Goal: Use online tool/utility: Utilize a website feature to perform a specific function

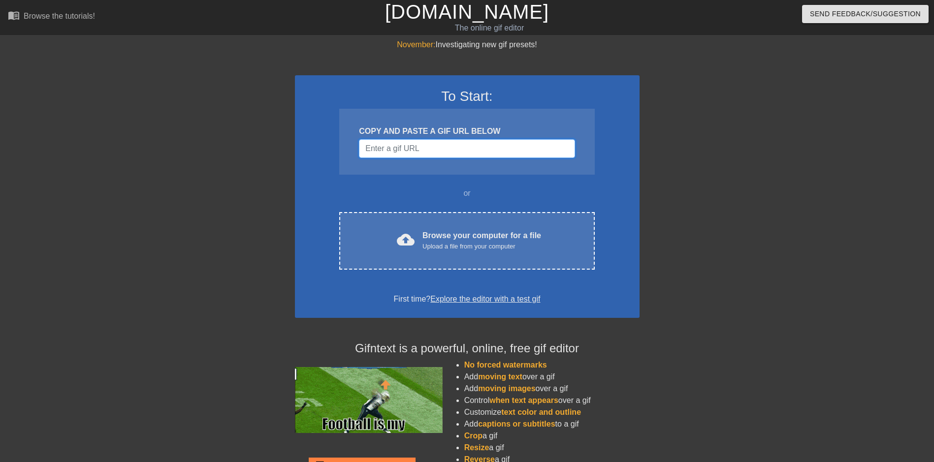
click at [408, 148] on input "Username" at bounding box center [467, 148] width 216 height 19
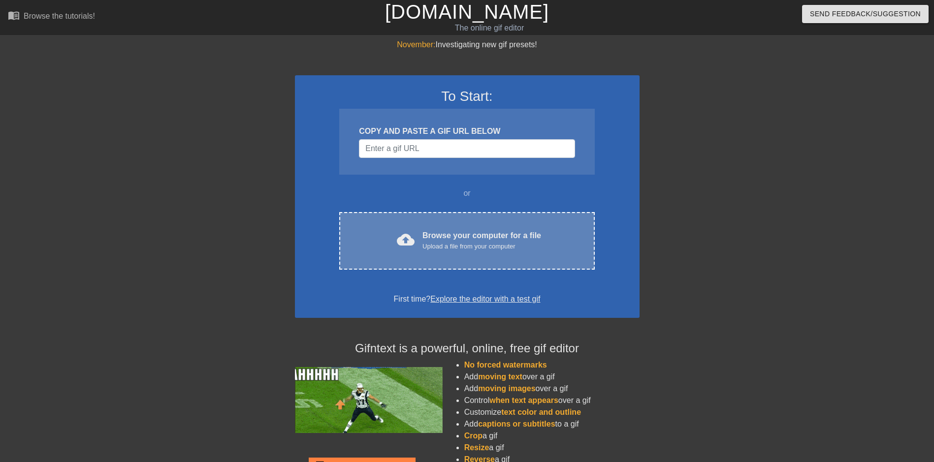
click at [509, 230] on div "Browse your computer for a file Upload a file from your computer" at bounding box center [481, 241] width 119 height 22
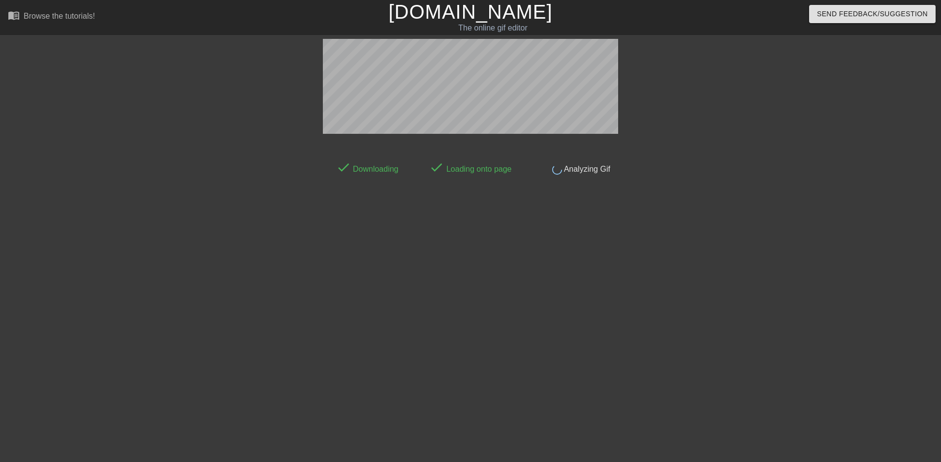
click at [842, 187] on div "done Downloading done Loading onto page done Analyzing Gif" at bounding box center [470, 186] width 941 height 295
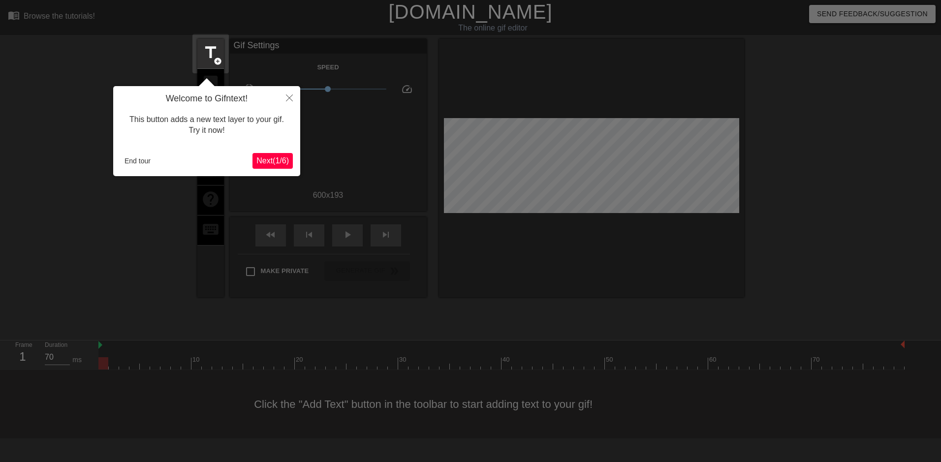
click at [274, 155] on button "Next ( 1 / 6 )" at bounding box center [272, 161] width 40 height 16
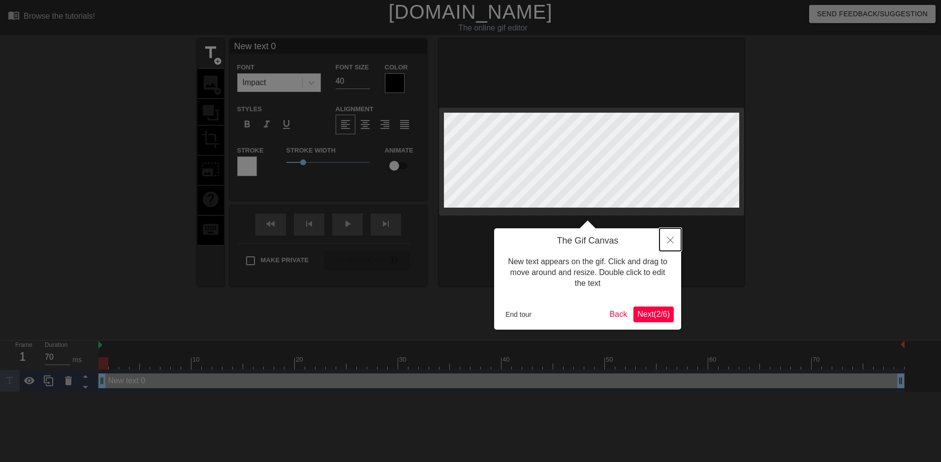
click at [670, 236] on button "Close" at bounding box center [670, 239] width 22 height 23
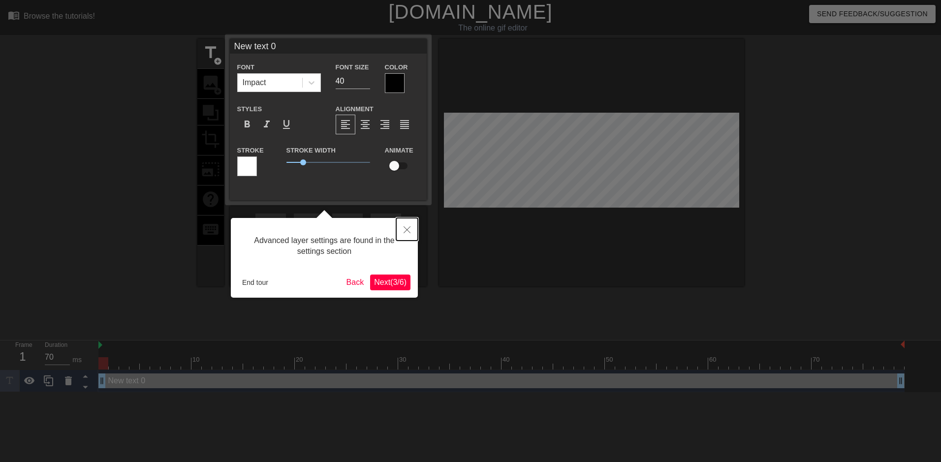
click at [407, 225] on button "Close" at bounding box center [407, 229] width 22 height 23
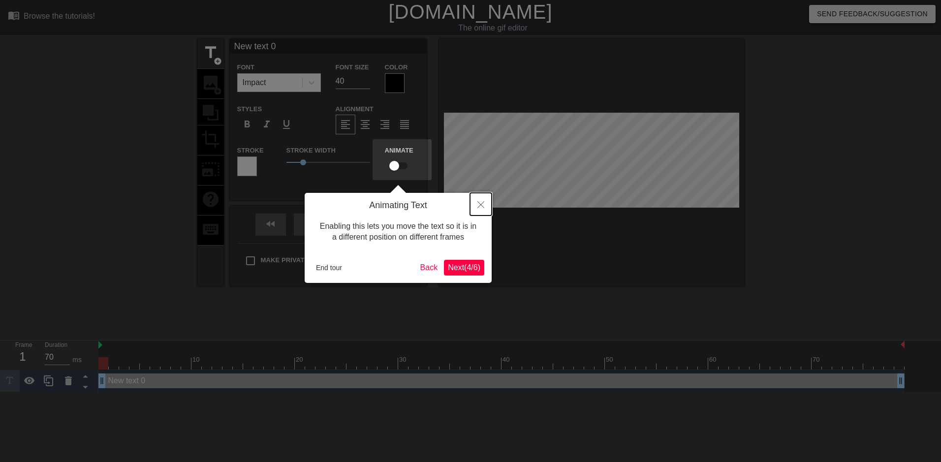
click at [478, 206] on icon "Close" at bounding box center [480, 204] width 7 height 7
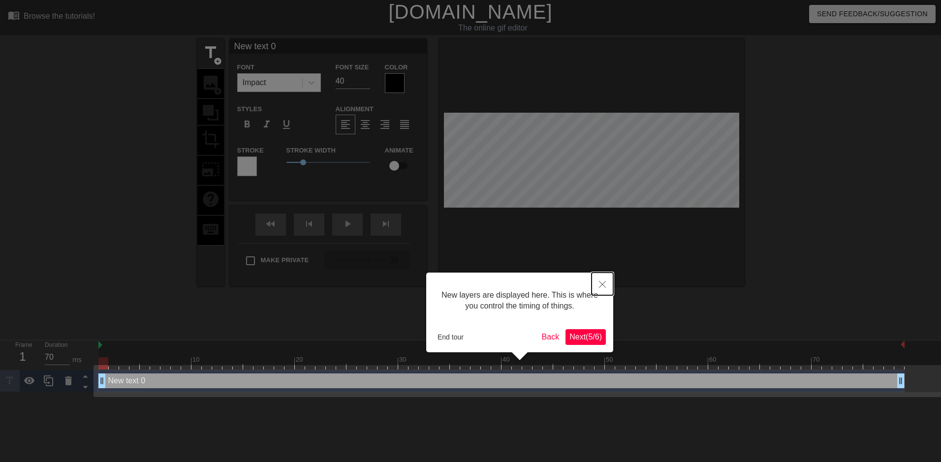
click at [608, 288] on button "Close" at bounding box center [603, 284] width 22 height 23
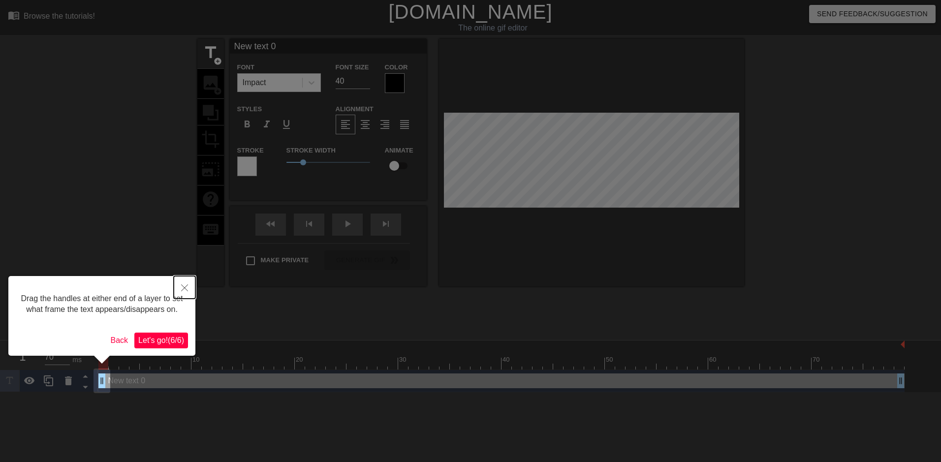
click at [177, 288] on button "Close" at bounding box center [185, 287] width 22 height 23
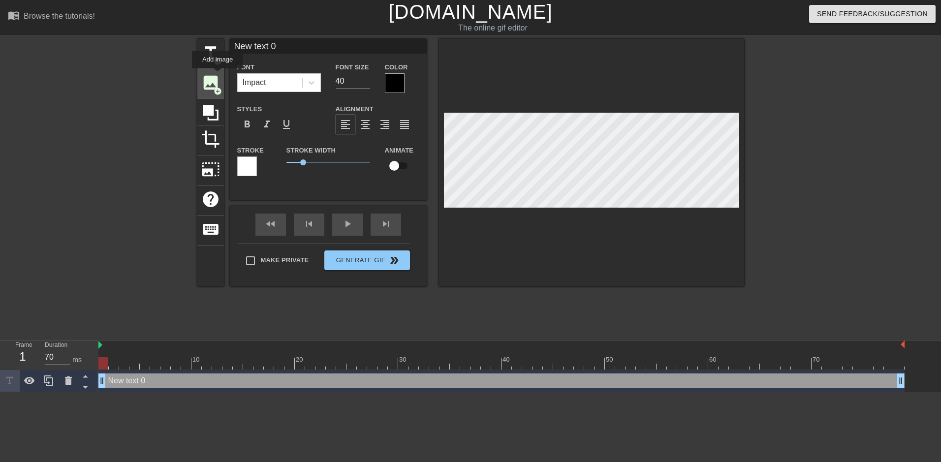
click at [209, 77] on span "image" at bounding box center [210, 82] width 19 height 19
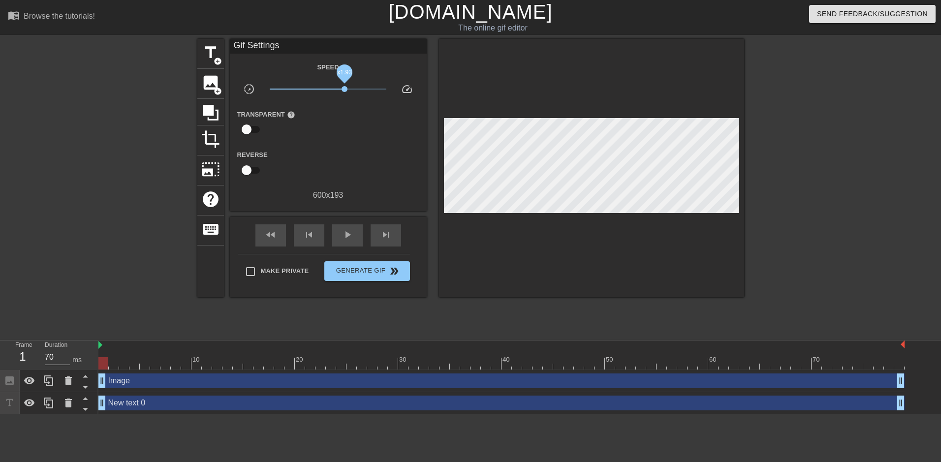
drag, startPoint x: 326, startPoint y: 88, endPoint x: 349, endPoint y: 88, distance: 23.6
click at [349, 88] on span "x1.93" at bounding box center [328, 89] width 117 height 12
drag, startPoint x: 349, startPoint y: 88, endPoint x: 334, endPoint y: 88, distance: 15.3
click at [341, 88] on span "x1.88" at bounding box center [344, 89] width 6 height 6
click at [209, 160] on span "photo_size_select_large" at bounding box center [210, 169] width 19 height 19
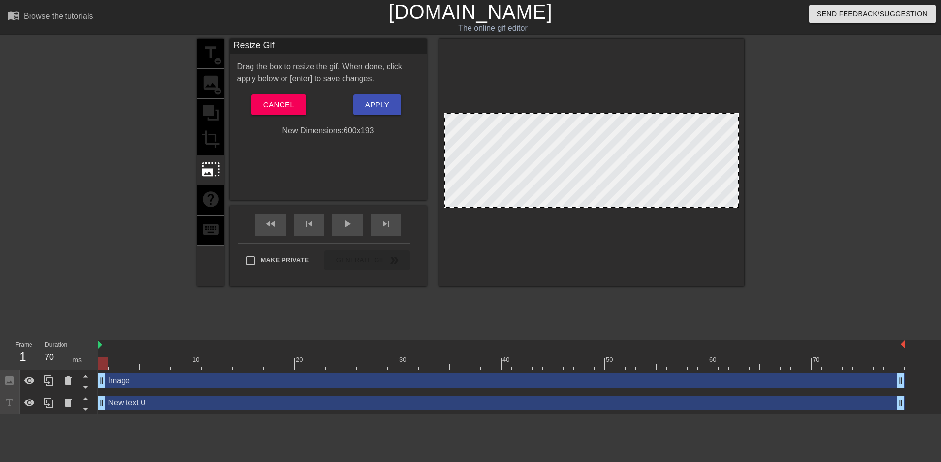
drag, startPoint x: 444, startPoint y: 112, endPoint x: 450, endPoint y: 116, distance: 6.8
click at [450, 116] on div at bounding box center [591, 163] width 305 height 248
drag, startPoint x: 447, startPoint y: 115, endPoint x: 452, endPoint y: 120, distance: 7.7
click at [452, 120] on div at bounding box center [591, 160] width 295 height 95
click at [381, 103] on span "Apply" at bounding box center [377, 104] width 24 height 13
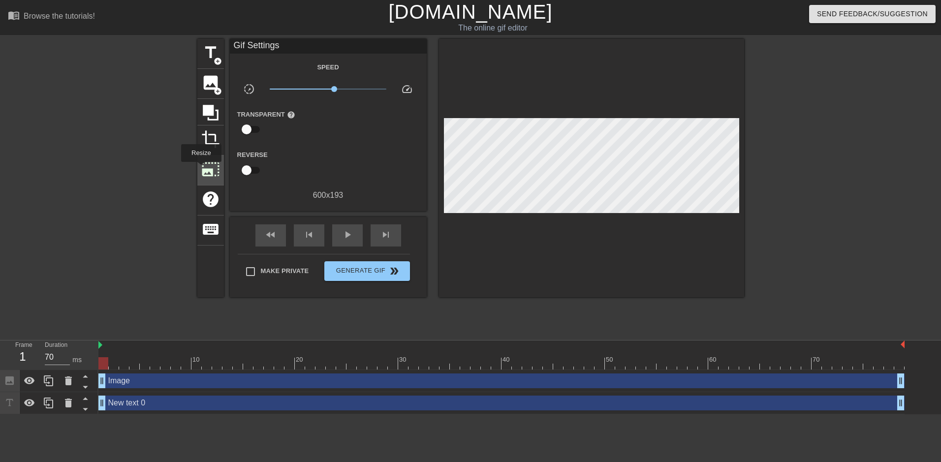
click at [202, 168] on span "photo_size_select_large" at bounding box center [210, 169] width 19 height 19
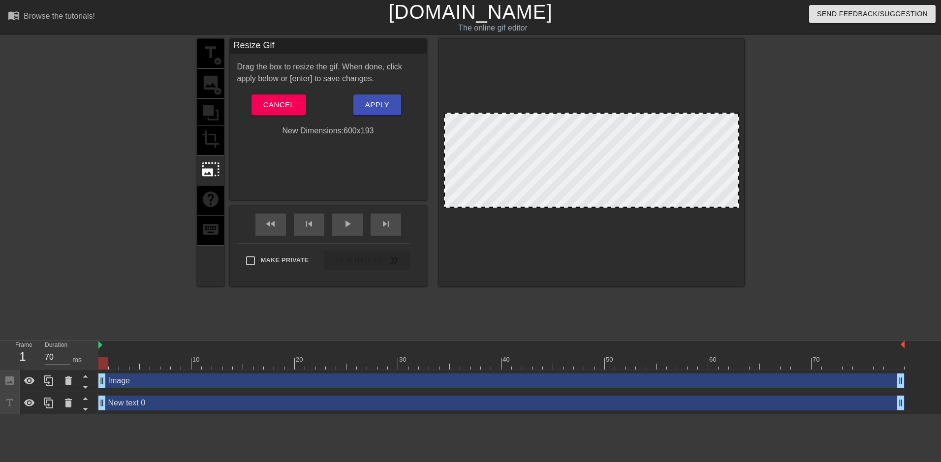
drag, startPoint x: 487, startPoint y: 121, endPoint x: 502, endPoint y: 137, distance: 22.3
click at [502, 137] on div at bounding box center [591, 160] width 295 height 95
drag, startPoint x: 444, startPoint y: 112, endPoint x: 456, endPoint y: 146, distance: 36.4
click at [455, 126] on div at bounding box center [591, 163] width 305 height 248
click at [448, 208] on div at bounding box center [591, 163] width 305 height 248
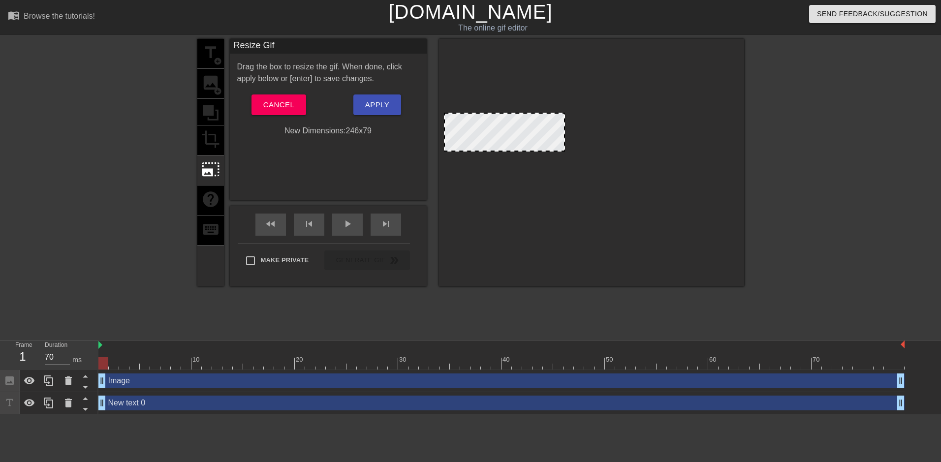
drag, startPoint x: 444, startPoint y: 207, endPoint x: 533, endPoint y: 151, distance: 104.4
click at [533, 151] on div at bounding box center [504, 150] width 119 height 5
click at [568, 157] on div at bounding box center [591, 160] width 295 height 95
drag, startPoint x: 530, startPoint y: 137, endPoint x: 534, endPoint y: 145, distance: 8.8
click at [534, 145] on div at bounding box center [504, 132] width 121 height 39
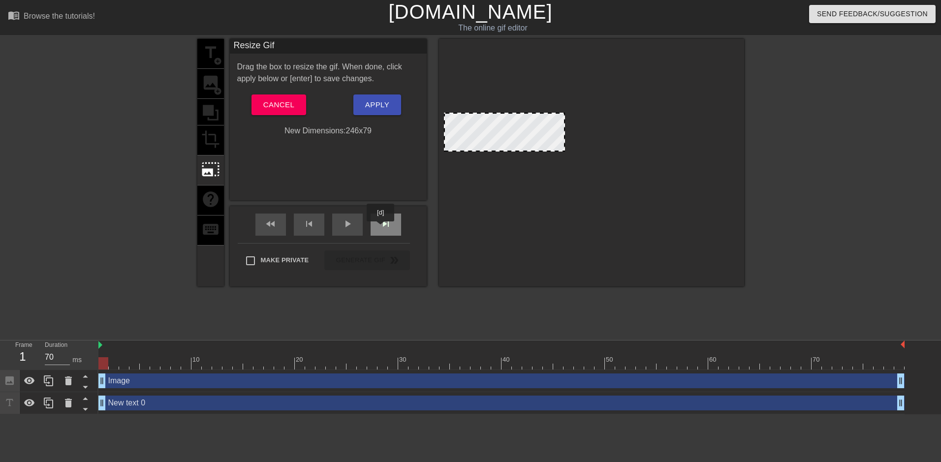
click at [381, 228] on span "skip_next" at bounding box center [386, 224] width 12 height 12
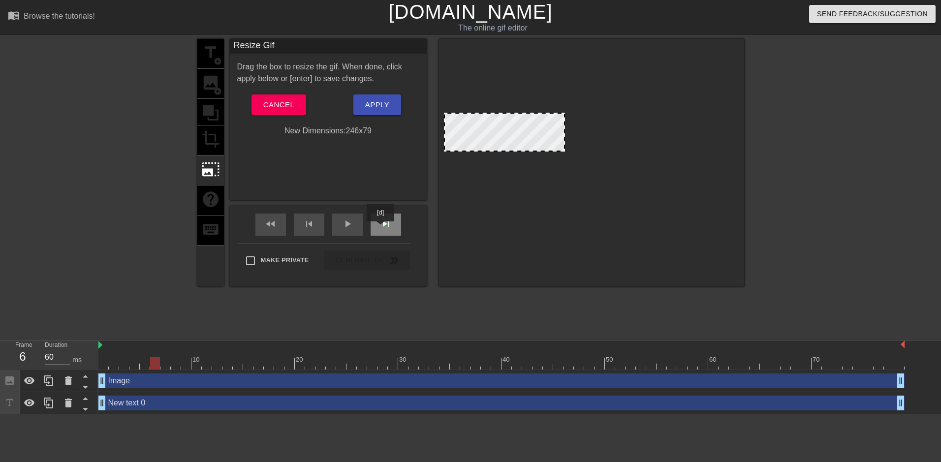
click at [381, 228] on span "skip_next" at bounding box center [386, 224] width 12 height 12
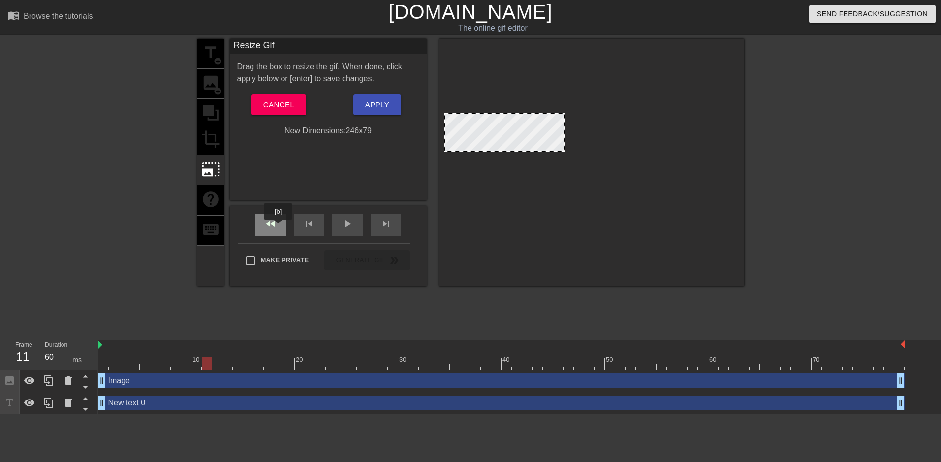
click at [279, 227] on div "fast_rewind" at bounding box center [270, 225] width 31 height 22
type input "70"
click at [279, 227] on div "fast_rewind" at bounding box center [270, 225] width 31 height 22
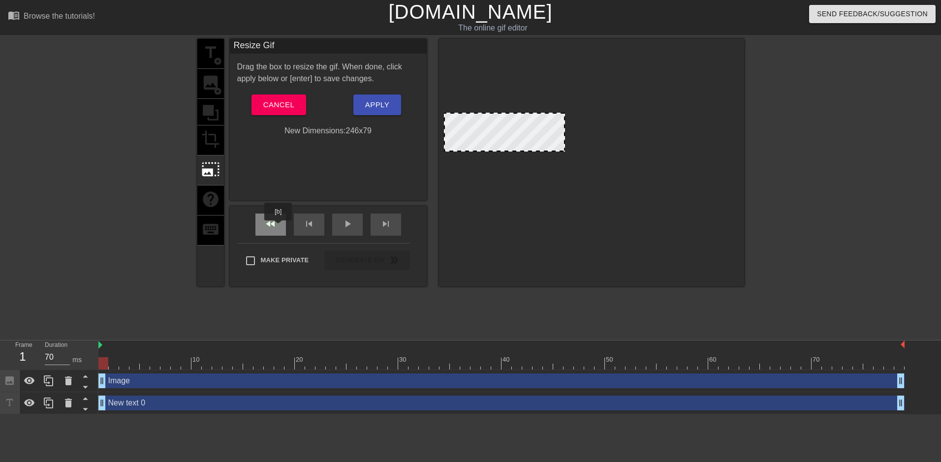
click at [279, 227] on div "fast_rewind" at bounding box center [270, 225] width 31 height 22
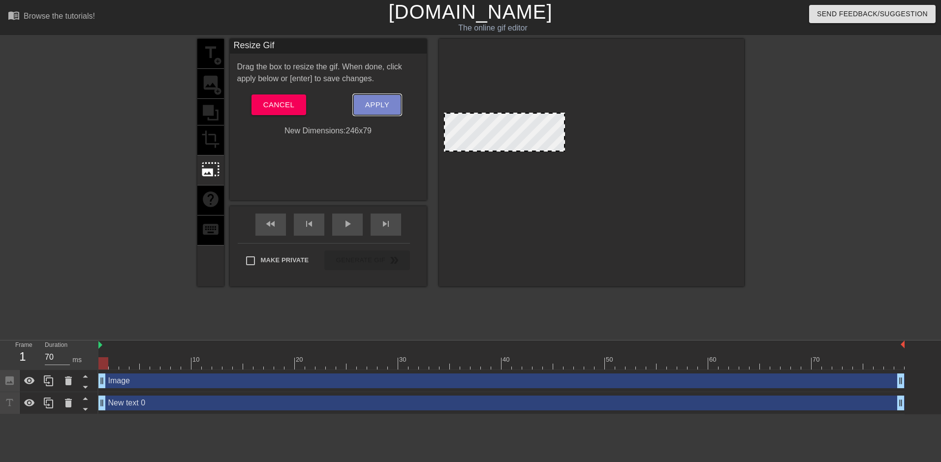
click at [365, 108] on button "Apply" at bounding box center [377, 104] width 48 height 21
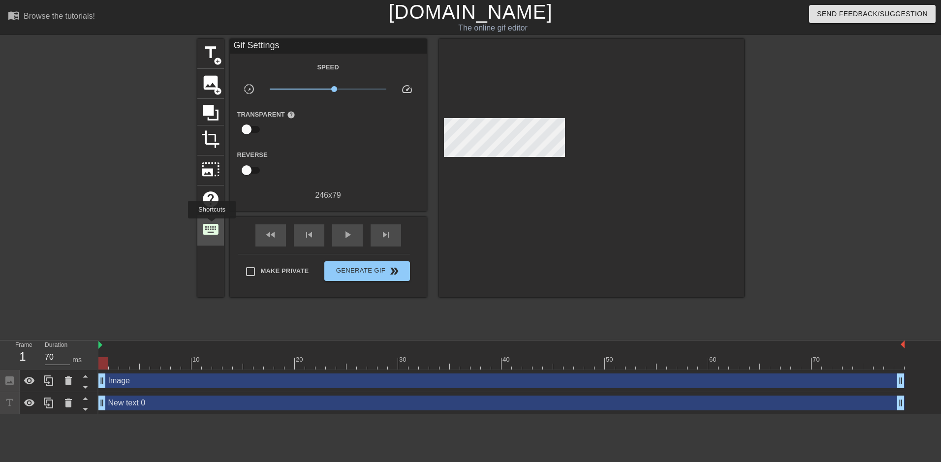
click at [212, 225] on span "keyboard" at bounding box center [210, 229] width 19 height 19
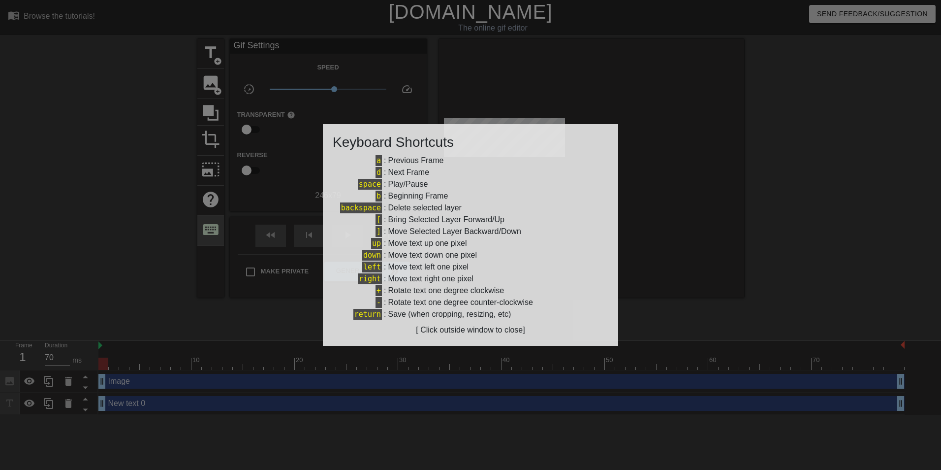
click at [212, 225] on div at bounding box center [470, 235] width 941 height 470
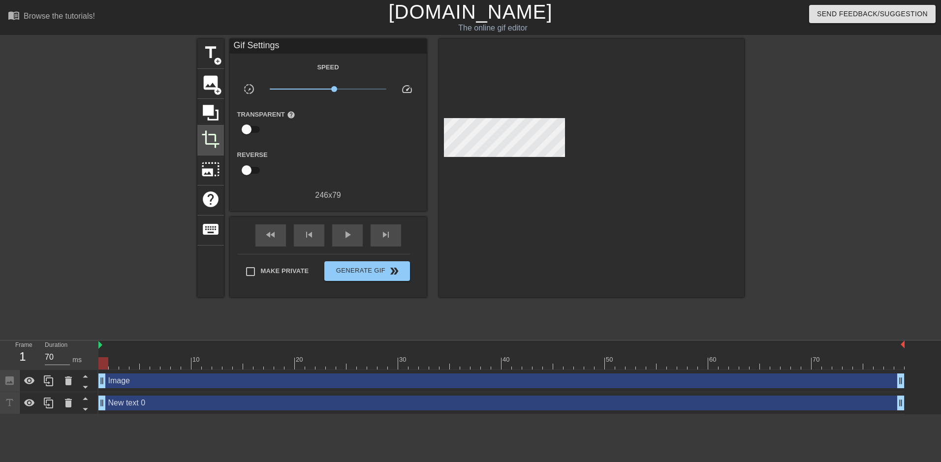
click at [205, 130] on span "crop" at bounding box center [210, 139] width 19 height 19
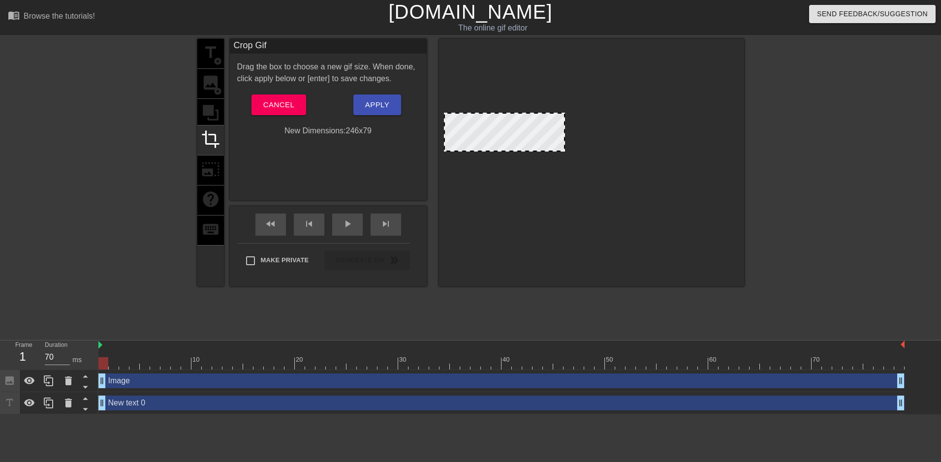
drag, startPoint x: 460, startPoint y: 119, endPoint x: 467, endPoint y: 97, distance: 22.3
click at [467, 97] on div at bounding box center [591, 163] width 305 height 248
click at [477, 120] on div at bounding box center [504, 132] width 121 height 39
click at [622, 199] on div at bounding box center [591, 160] width 295 height 95
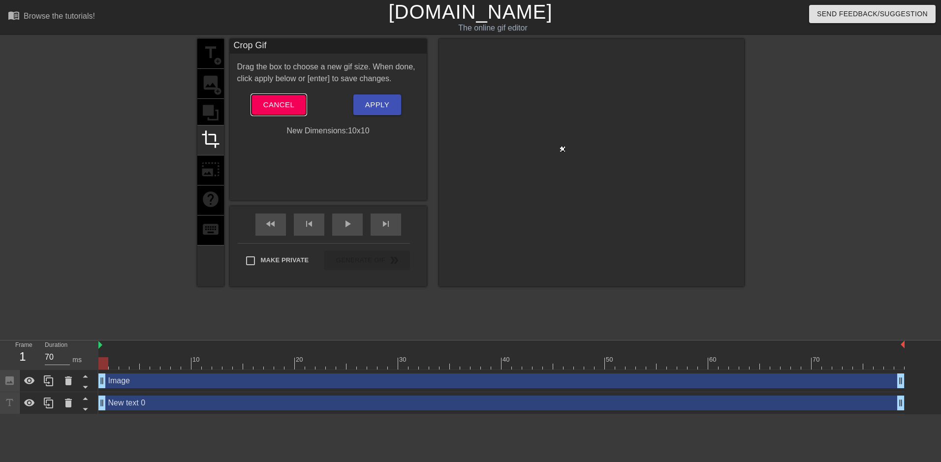
click at [283, 108] on span "Cancel" at bounding box center [278, 104] width 31 height 13
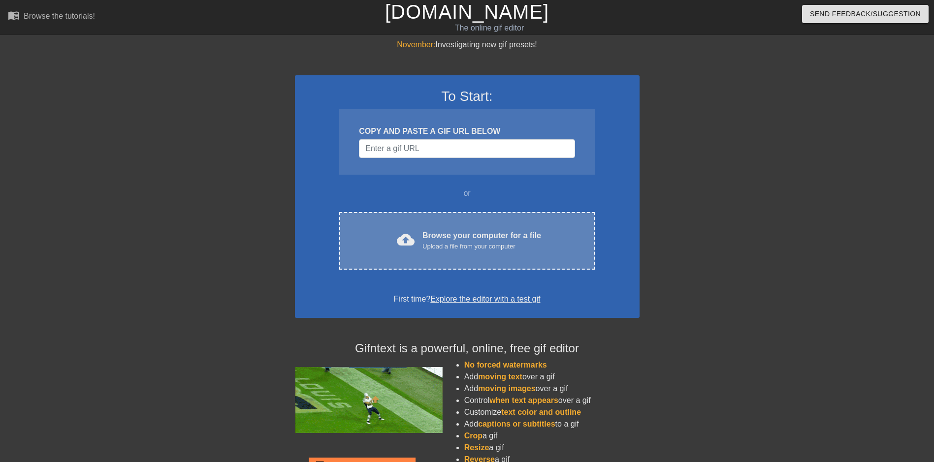
click at [488, 237] on div "Browse your computer for a file Upload a file from your computer" at bounding box center [481, 241] width 119 height 22
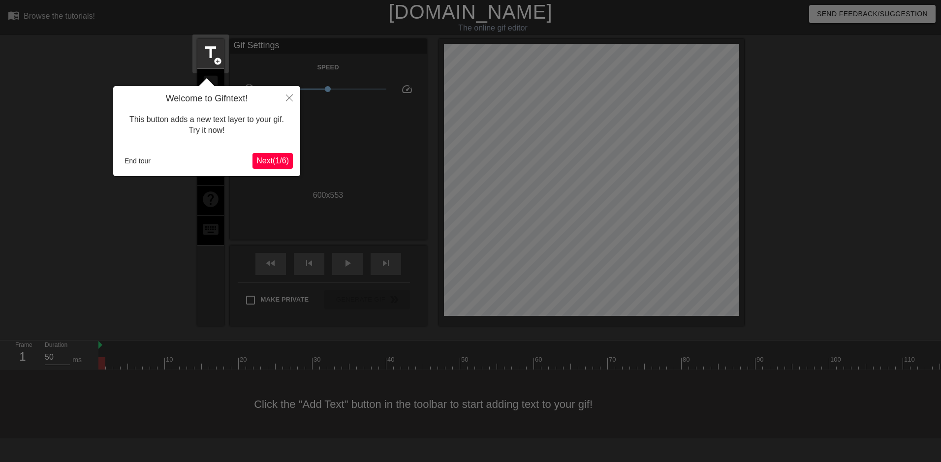
click at [275, 160] on span "Next ( 1 / 6 )" at bounding box center [272, 161] width 32 height 8
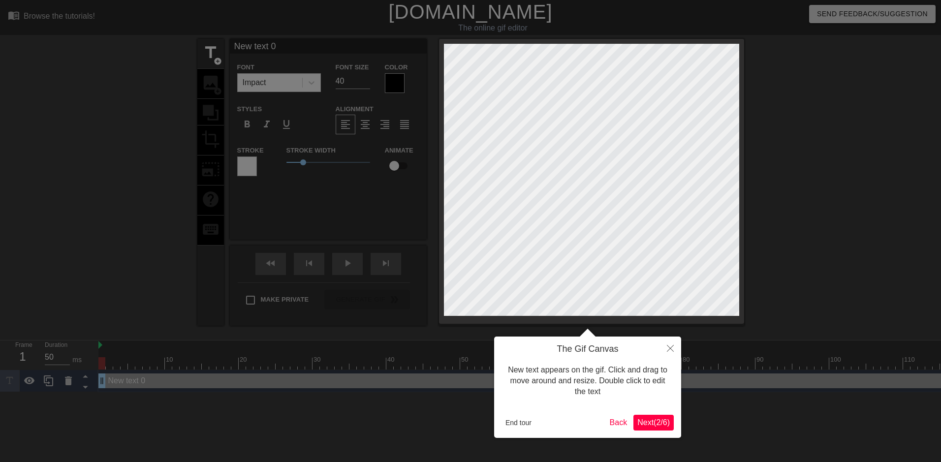
click at [658, 431] on div "The Gif Canvas New text appears on the gif. Click and drag to move around and r…" at bounding box center [587, 387] width 187 height 101
click at [649, 421] on span "Next ( 2 / 6 )" at bounding box center [653, 422] width 32 height 8
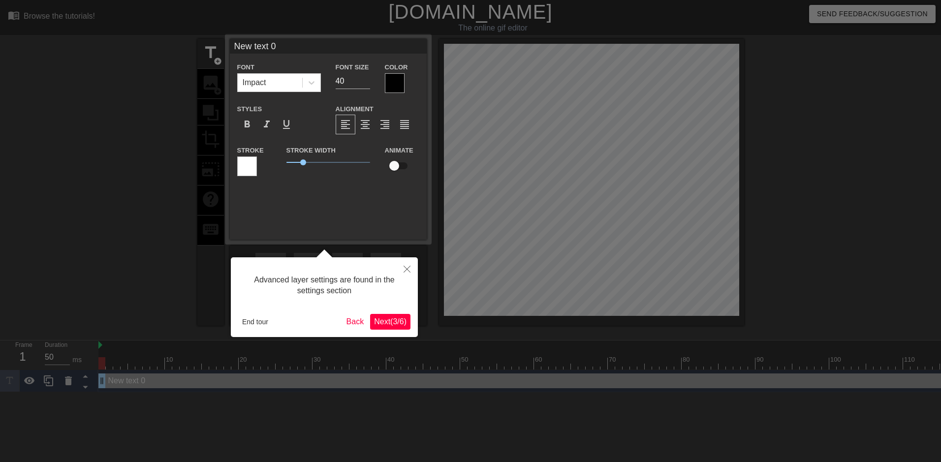
click at [403, 330] on div "Advanced layer settings are found in the settings section End tour Back Next ( …" at bounding box center [324, 297] width 187 height 80
click at [402, 325] on span "Next ( 3 / 6 )" at bounding box center [390, 321] width 32 height 8
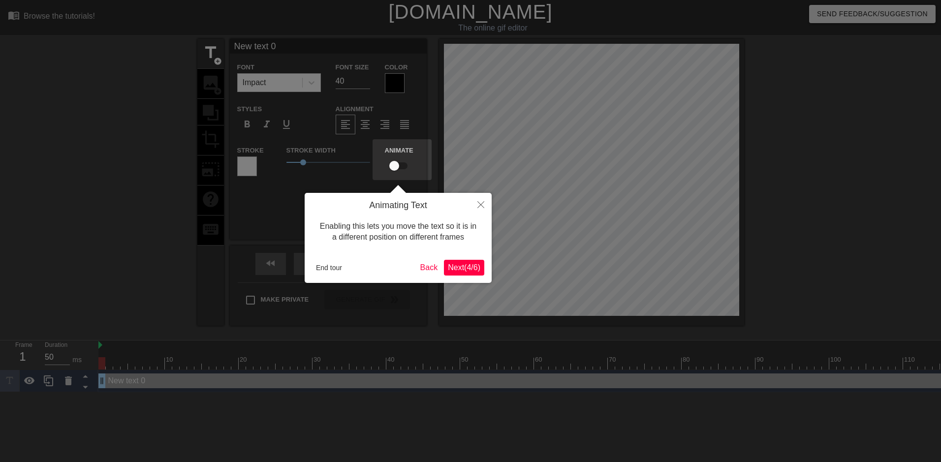
click at [460, 271] on span "Next ( 4 / 6 )" at bounding box center [464, 267] width 32 height 8
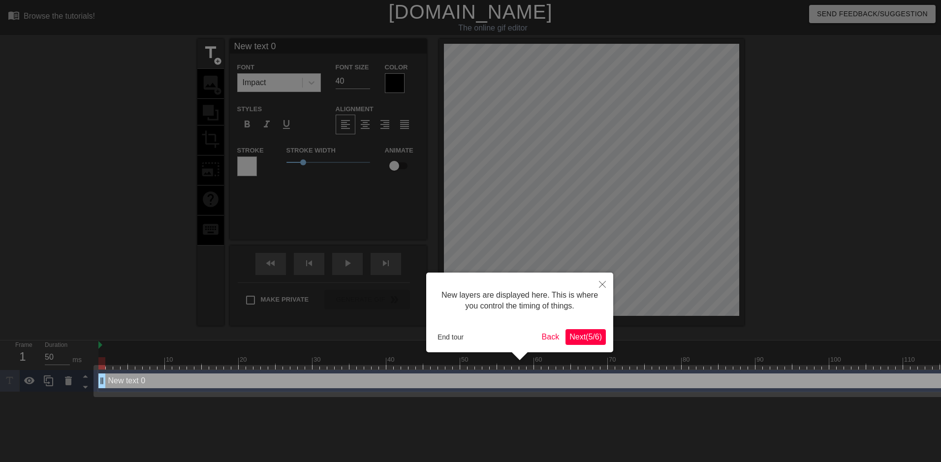
click at [584, 342] on button "Next ( 5 / 6 )" at bounding box center [585, 337] width 40 height 16
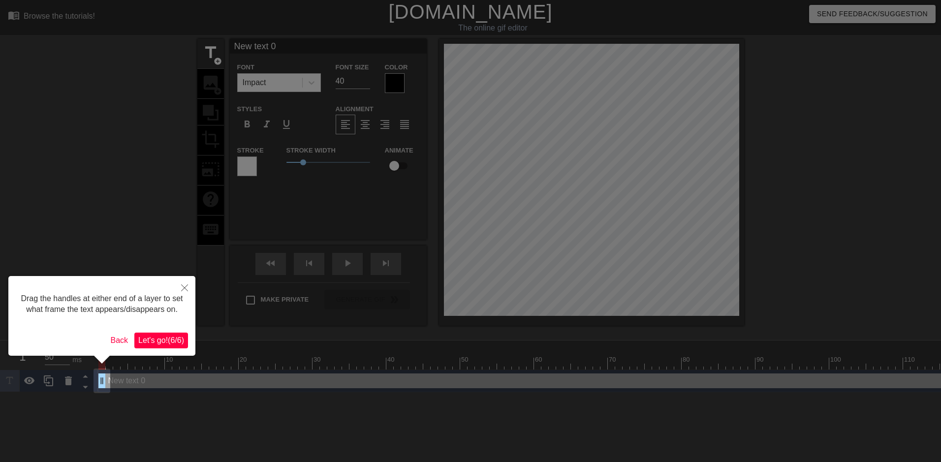
click at [164, 338] on span "Let's go! ( 6 / 6 )" at bounding box center [161, 340] width 46 height 8
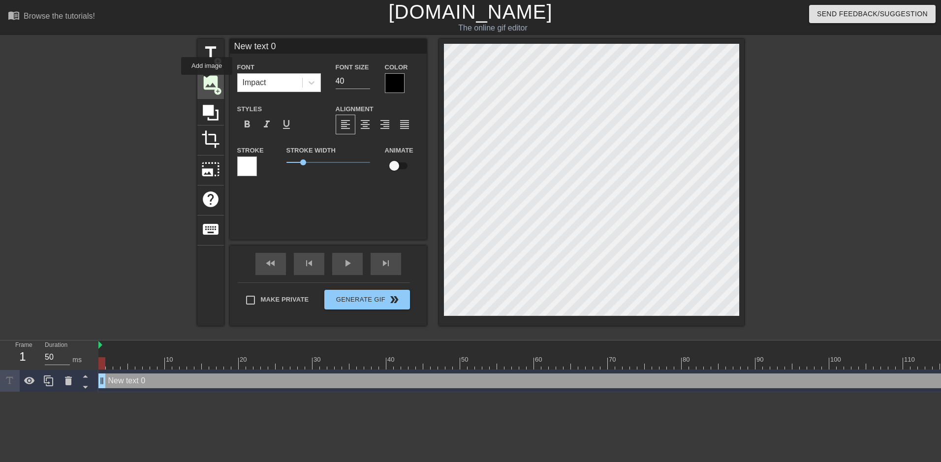
click at [207, 82] on span "image" at bounding box center [210, 82] width 19 height 19
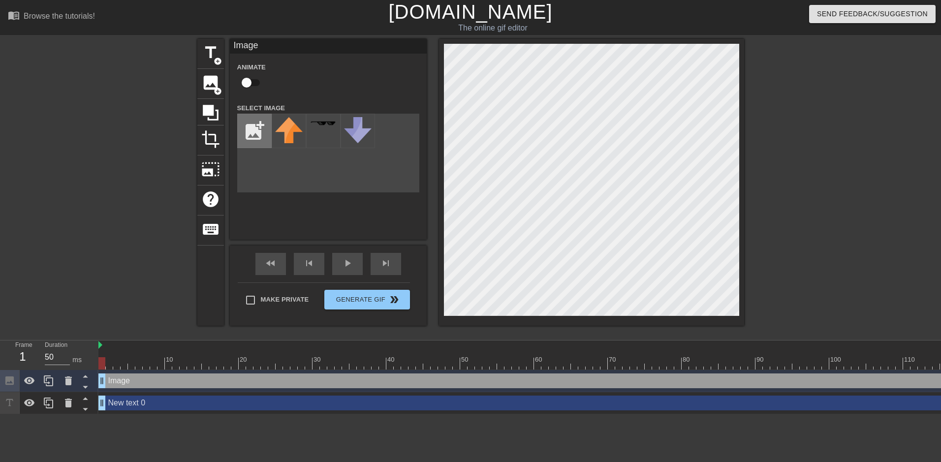
click at [264, 133] on input "file" at bounding box center [254, 130] width 33 height 33
type input "C:\fakepath\download (22).jpg"
click at [286, 137] on img at bounding box center [289, 131] width 28 height 28
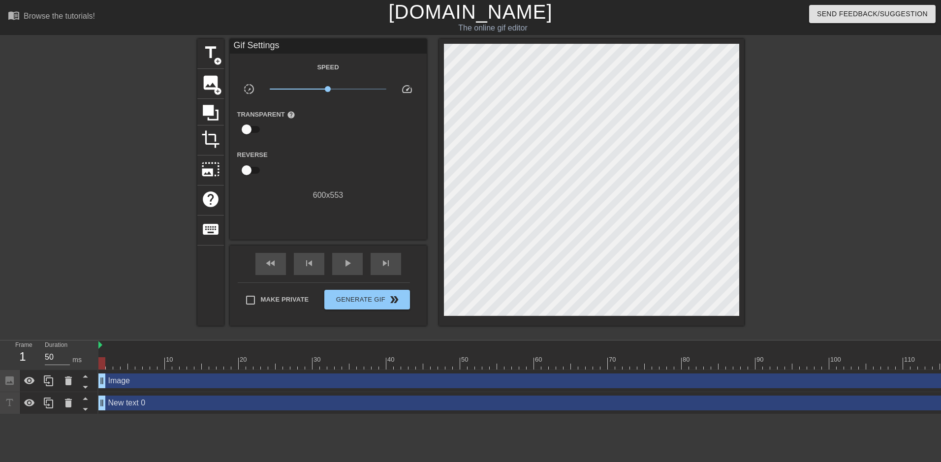
click at [246, 124] on input "checkbox" at bounding box center [247, 129] width 56 height 19
click at [253, 129] on input "checkbox" at bounding box center [256, 129] width 56 height 19
checkbox input "false"
click at [251, 174] on input "checkbox" at bounding box center [247, 170] width 56 height 19
click at [251, 174] on input "checkbox" at bounding box center [256, 170] width 56 height 19
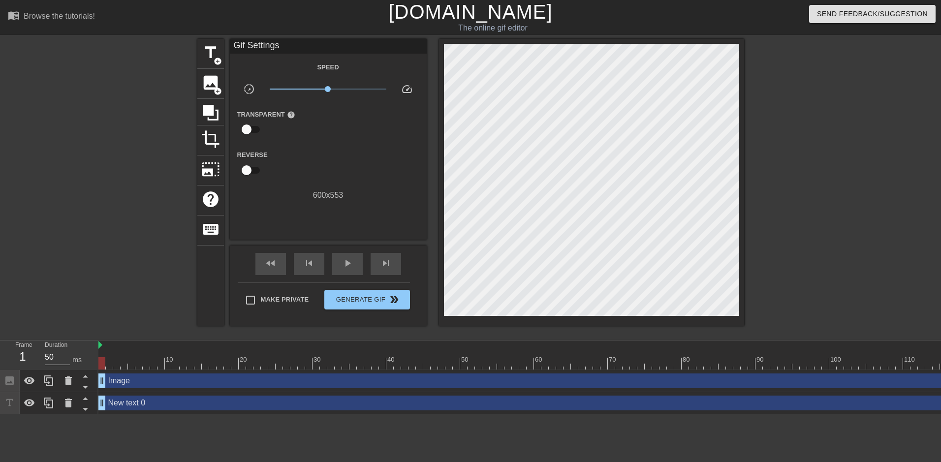
click at [251, 174] on input "checkbox" at bounding box center [247, 170] width 56 height 19
click at [251, 170] on input "checkbox" at bounding box center [256, 170] width 56 height 19
checkbox input "false"
drag, startPoint x: 326, startPoint y: 87, endPoint x: 231, endPoint y: 103, distance: 96.3
click at [234, 94] on div "slow_motion_video x0.100 speed" at bounding box center [328, 90] width 197 height 15
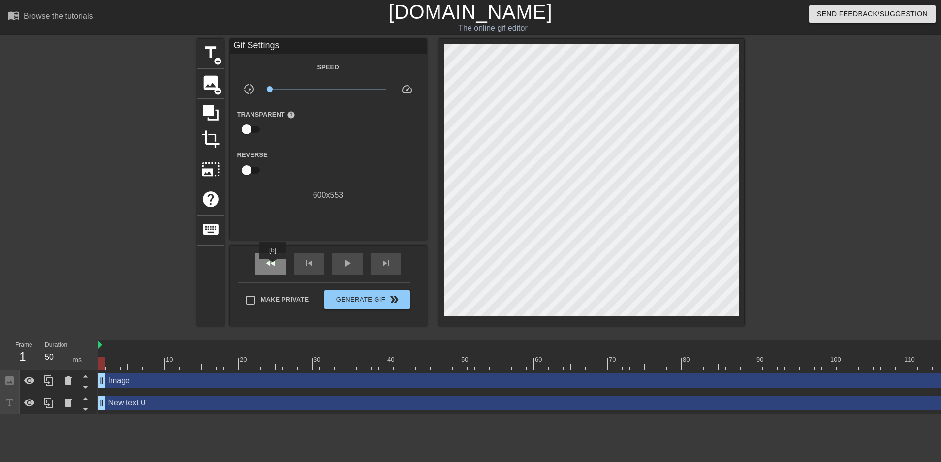
click at [273, 266] on span "fast_rewind" at bounding box center [271, 263] width 12 height 12
click at [342, 260] on span "play_arrow" at bounding box center [348, 263] width 12 height 12
click at [342, 260] on span "pause" at bounding box center [348, 263] width 12 height 12
click at [345, 264] on span "play_arrow" at bounding box center [348, 263] width 12 height 12
click at [346, 265] on span "pause" at bounding box center [348, 263] width 12 height 12
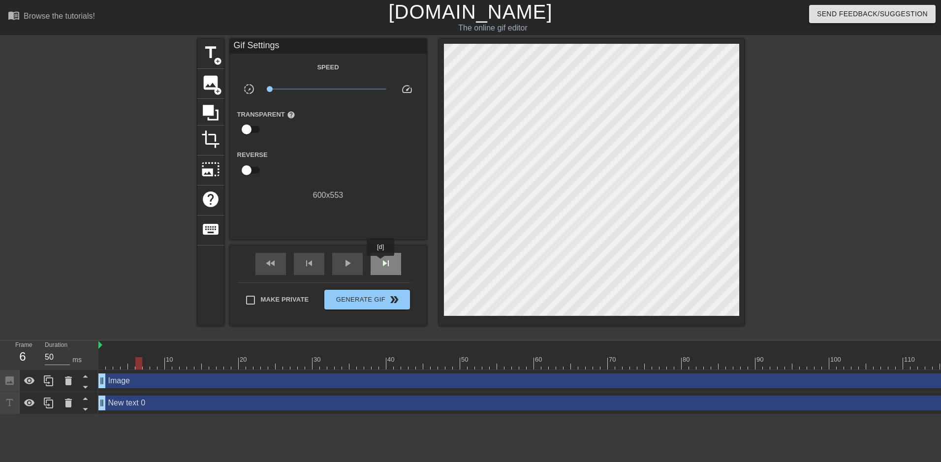
click at [381, 263] on span "skip_next" at bounding box center [386, 263] width 12 height 12
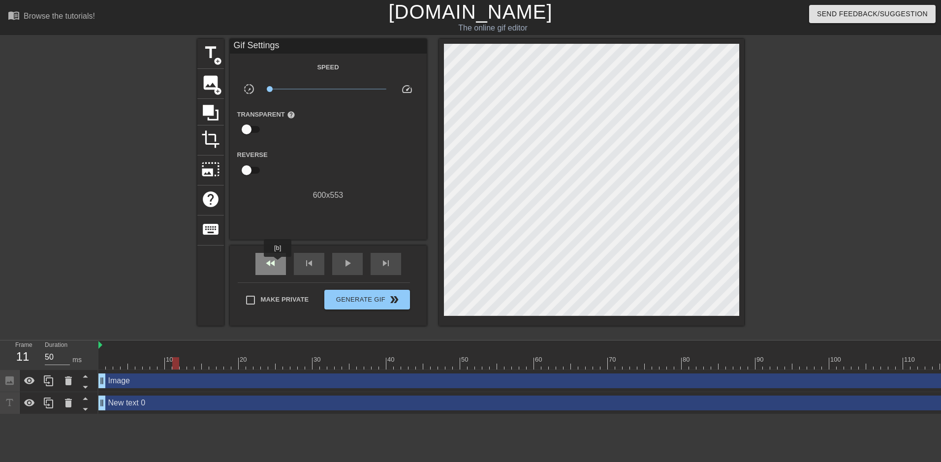
click at [270, 264] on span "fast_rewind" at bounding box center [271, 263] width 12 height 12
click at [272, 278] on div "fast_rewind skip_previous play_arrow skip_next" at bounding box center [328, 264] width 160 height 37
click at [272, 270] on div "fast_rewind" at bounding box center [270, 264] width 31 height 22
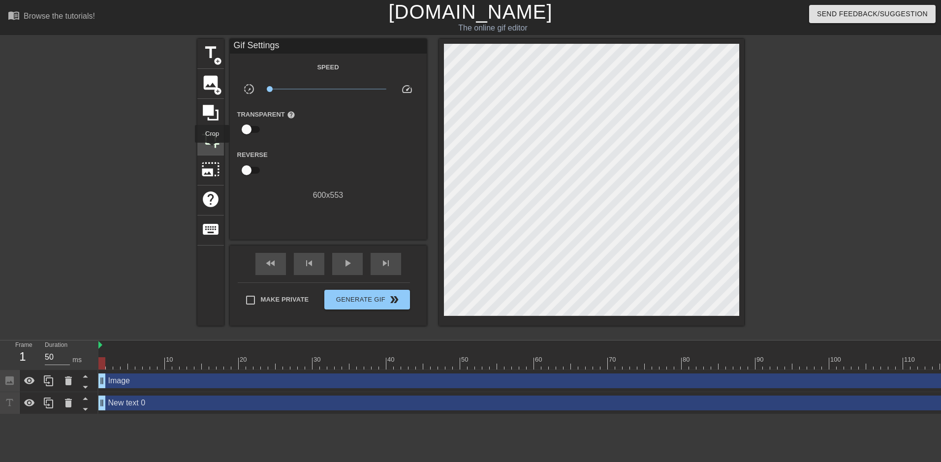
click at [212, 150] on div "crop" at bounding box center [210, 140] width 27 height 30
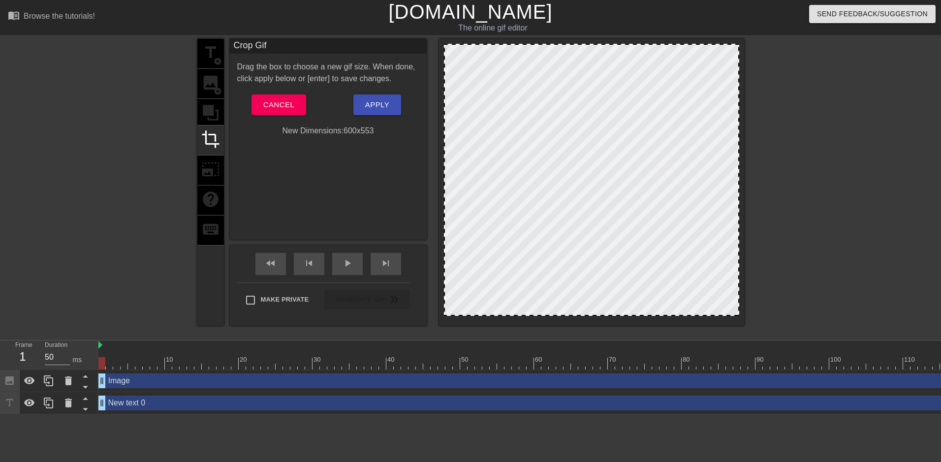
click at [210, 160] on div "title add_circle image add_circle crop photo_size_select_large help keyboard" at bounding box center [210, 182] width 27 height 287
click at [277, 111] on span "Cancel" at bounding box center [278, 104] width 31 height 13
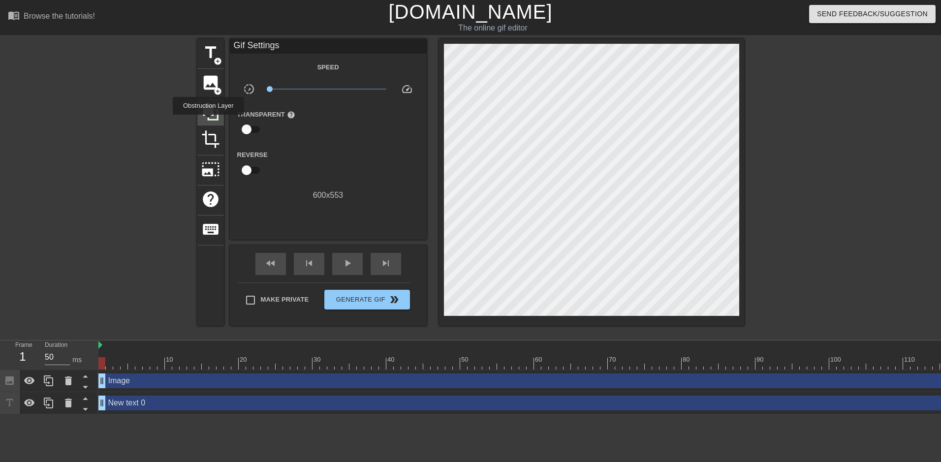
click at [208, 122] on div at bounding box center [210, 112] width 27 height 27
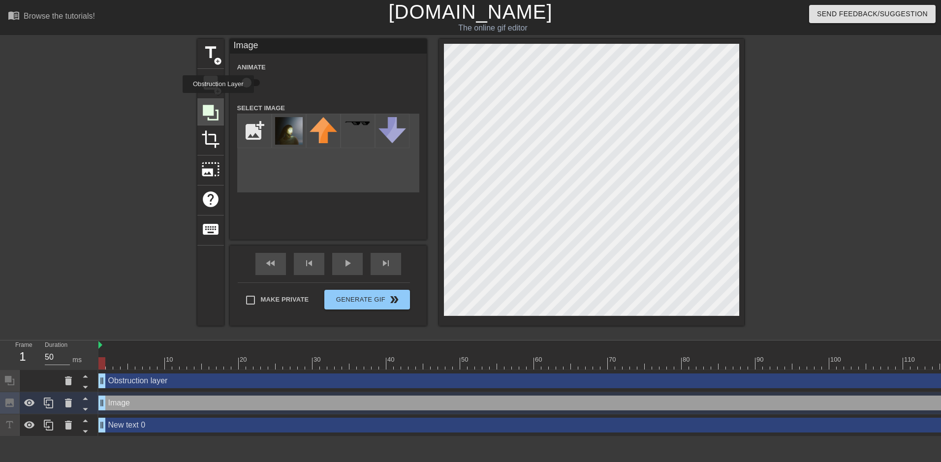
click at [218, 100] on div at bounding box center [210, 112] width 27 height 27
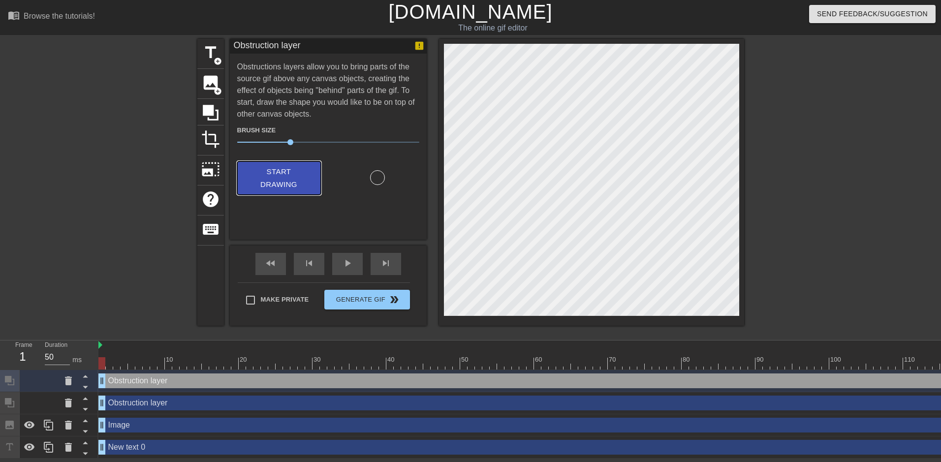
click at [280, 177] on span "Start Drawing" at bounding box center [279, 178] width 60 height 26
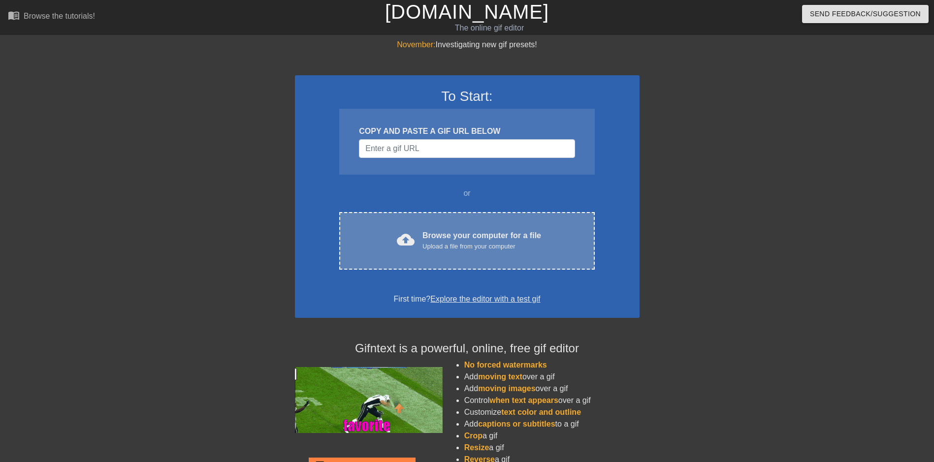
click at [429, 225] on div "cloud_upload Browse your computer for a file Upload a file from your computer C…" at bounding box center [466, 241] width 255 height 58
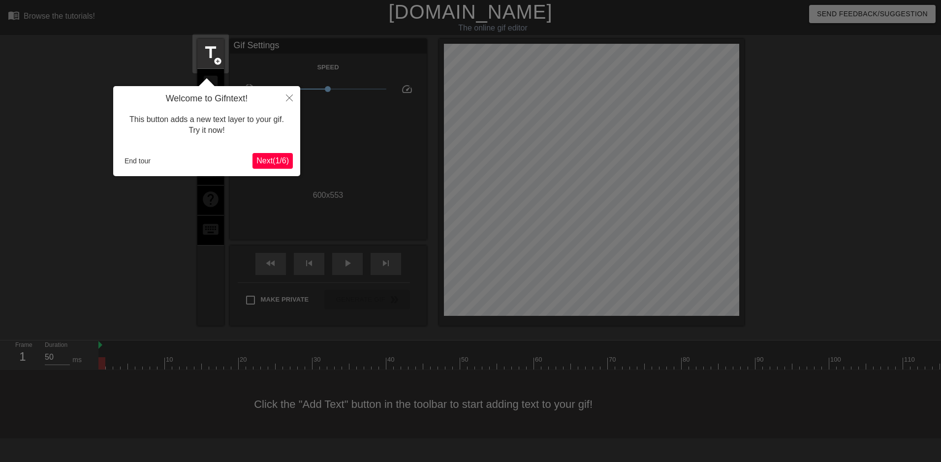
click at [276, 163] on span "Next ( 1 / 6 )" at bounding box center [272, 161] width 32 height 8
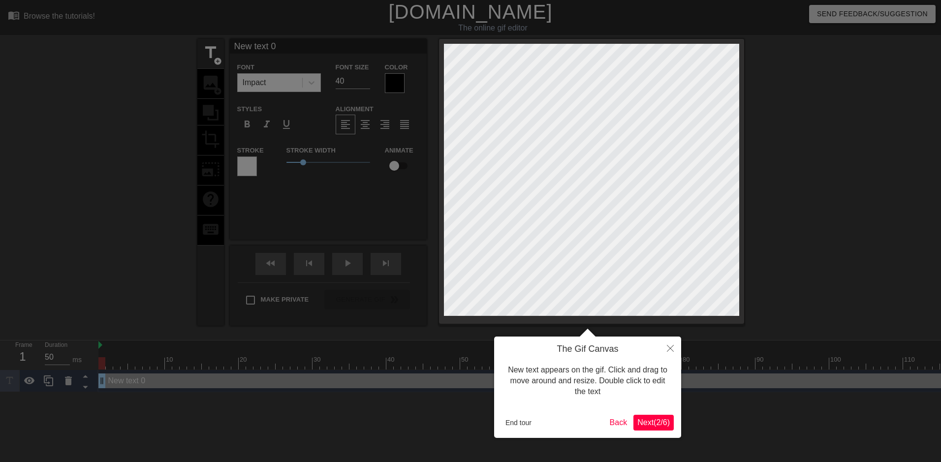
click at [649, 422] on span "Next ( 2 / 6 )" at bounding box center [653, 422] width 32 height 8
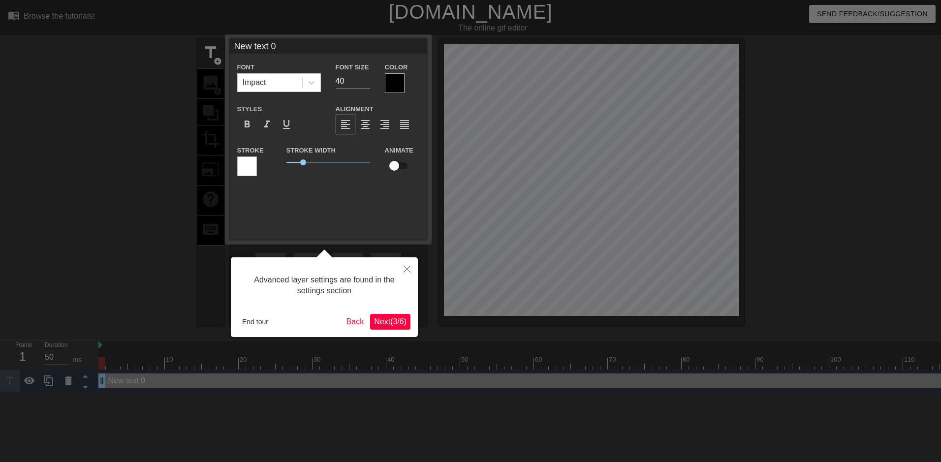
click at [413, 327] on div "Advanced layer settings are found in the settings section End tour Back Next ( …" at bounding box center [324, 297] width 187 height 80
click at [408, 326] on button "Next ( 3 / 6 )" at bounding box center [390, 322] width 40 height 16
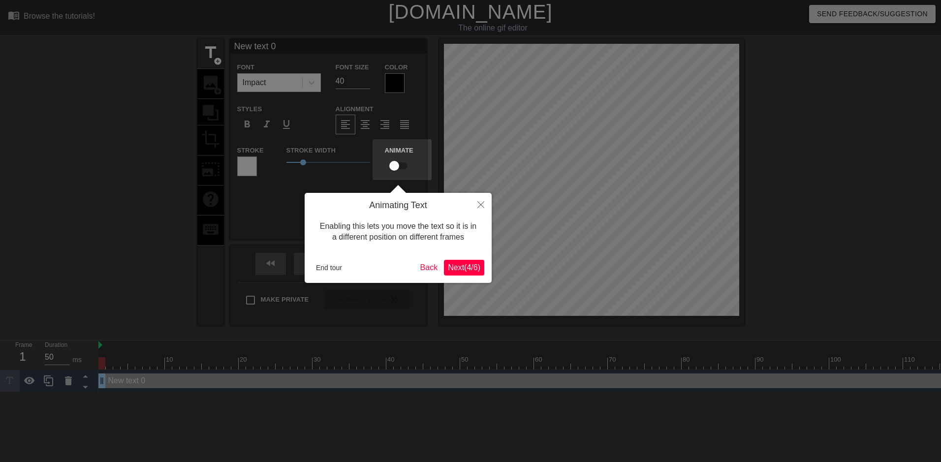
click at [470, 274] on button "Next ( 4 / 6 )" at bounding box center [464, 268] width 40 height 16
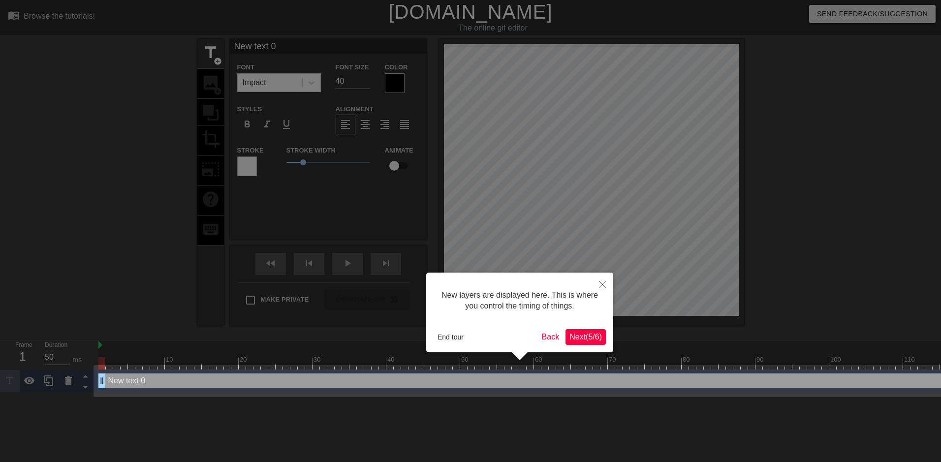
click at [593, 344] on button "Next ( 5 / 6 )" at bounding box center [585, 337] width 40 height 16
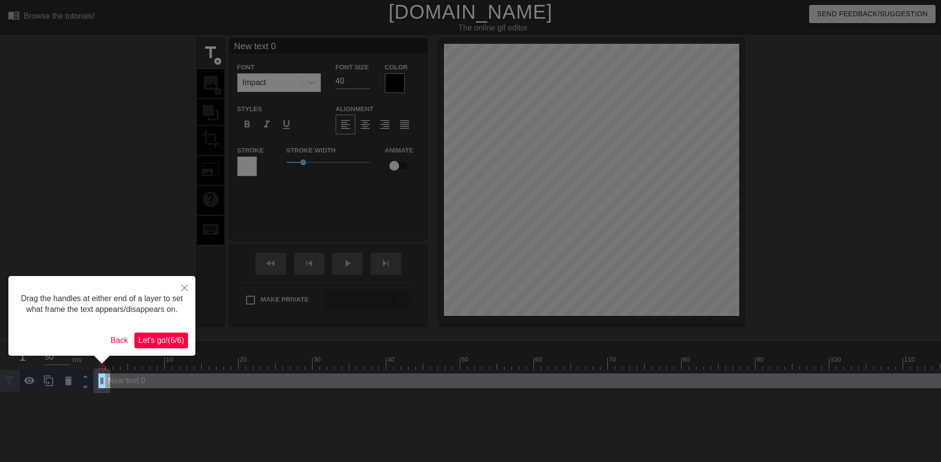
click at [149, 343] on span "Let's go! ( 6 / 6 )" at bounding box center [161, 340] width 46 height 8
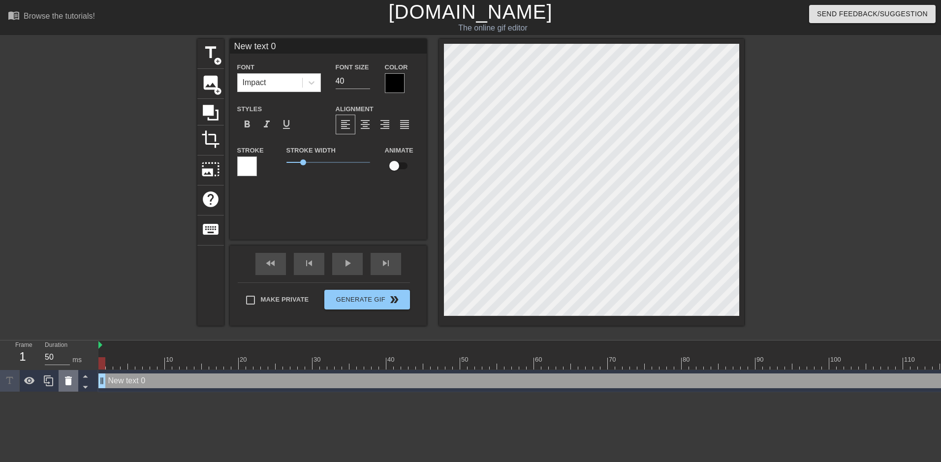
drag, startPoint x: 441, startPoint y: 238, endPoint x: 63, endPoint y: 384, distance: 405.2
click at [63, 384] on icon at bounding box center [69, 381] width 12 height 12
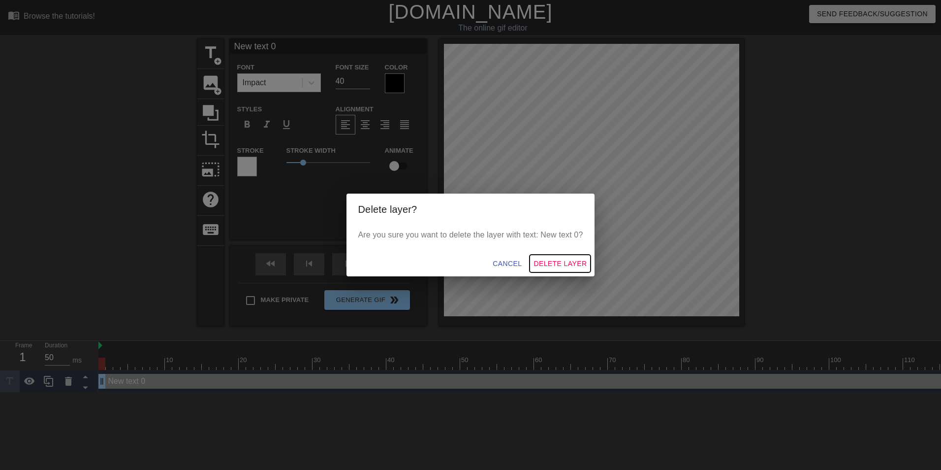
click at [558, 258] on span "Delete Layer" at bounding box center [559, 263] width 53 height 12
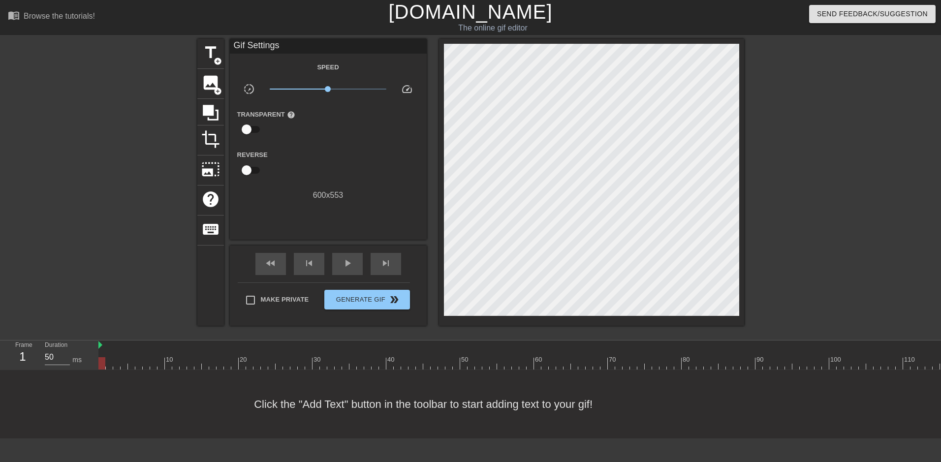
click at [554, 409] on div "Click the "Add Text" button in the toolbar to start adding text to your gif!" at bounding box center [470, 404] width 941 height 68
click at [209, 82] on span "image" at bounding box center [210, 82] width 19 height 19
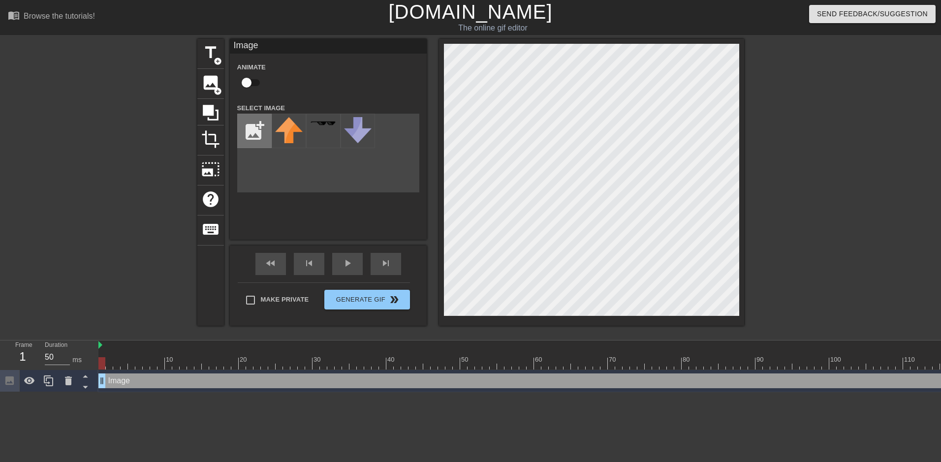
click at [243, 136] on input "file" at bounding box center [254, 130] width 33 height 33
type input "C:\fakepath\download (22).jpg"
click at [297, 132] on img at bounding box center [289, 131] width 28 height 28
click at [419, 296] on div "title add_circle image add_circle crop photo_size_select_large help keyboard Im…" at bounding box center [470, 182] width 547 height 287
click at [740, 179] on div at bounding box center [591, 182] width 305 height 287
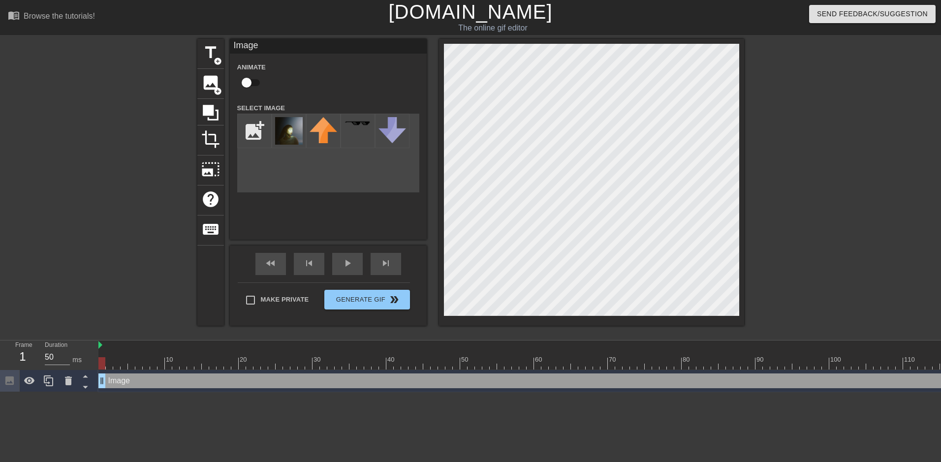
click at [443, 180] on div at bounding box center [591, 182] width 305 height 287
click at [593, 43] on div at bounding box center [591, 182] width 305 height 287
click at [589, 333] on div "title add_circle image add_circle crop photo_size_select_large help keyboard Im…" at bounding box center [470, 186] width 547 height 295
click at [210, 104] on icon at bounding box center [210, 112] width 19 height 19
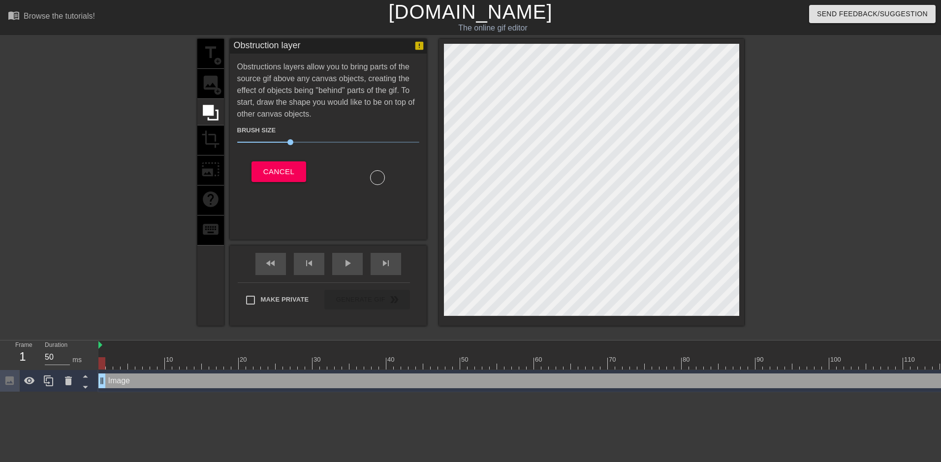
click at [373, 179] on div at bounding box center [377, 177] width 15 height 15
drag, startPoint x: 290, startPoint y: 139, endPoint x: 307, endPoint y: 139, distance: 17.2
click at [301, 141] on span "34" at bounding box center [298, 142] width 6 height 6
click at [291, 168] on span "Cancel" at bounding box center [278, 171] width 31 height 13
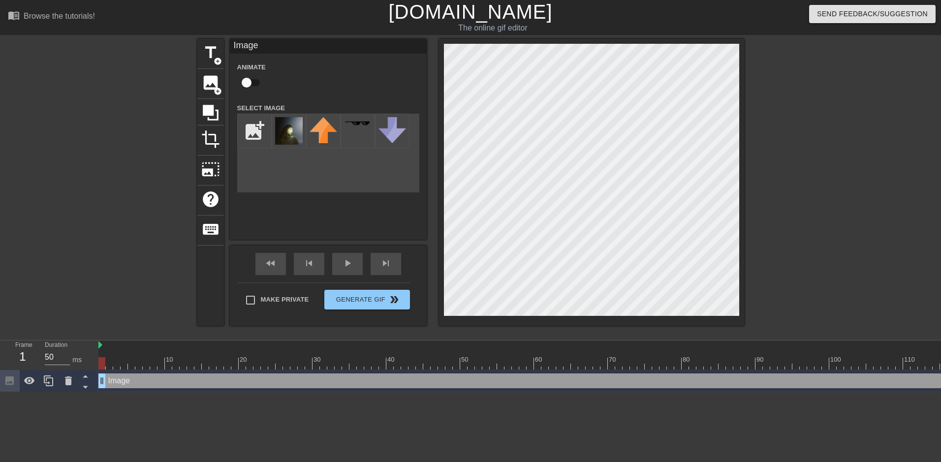
click at [592, 324] on div at bounding box center [591, 182] width 305 height 287
click at [597, 39] on div at bounding box center [591, 182] width 305 height 287
click at [218, 112] on icon at bounding box center [211, 113] width 16 height 16
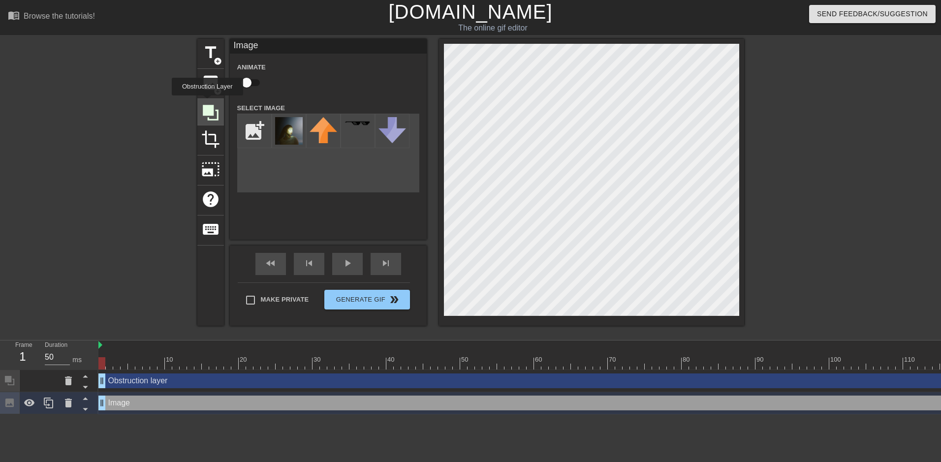
click at [207, 103] on icon at bounding box center [210, 112] width 19 height 19
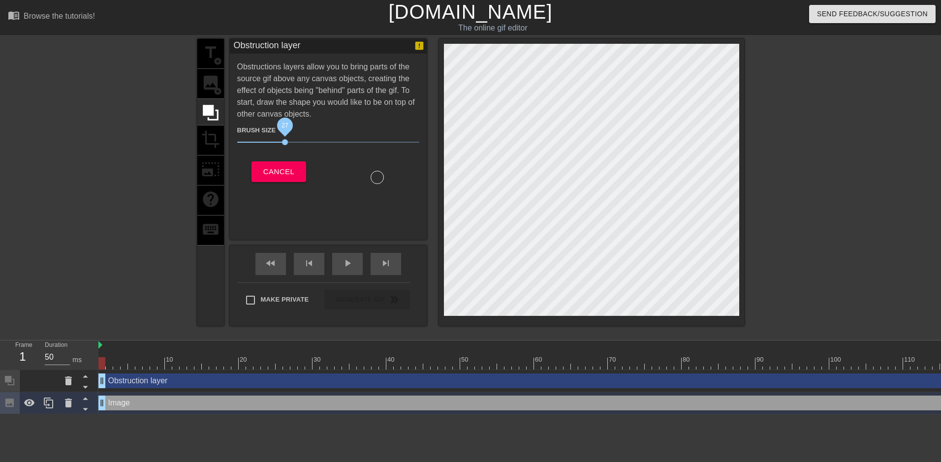
drag, startPoint x: 303, startPoint y: 139, endPoint x: 284, endPoint y: 143, distance: 19.6
click at [284, 143] on span "27" at bounding box center [285, 142] width 6 height 6
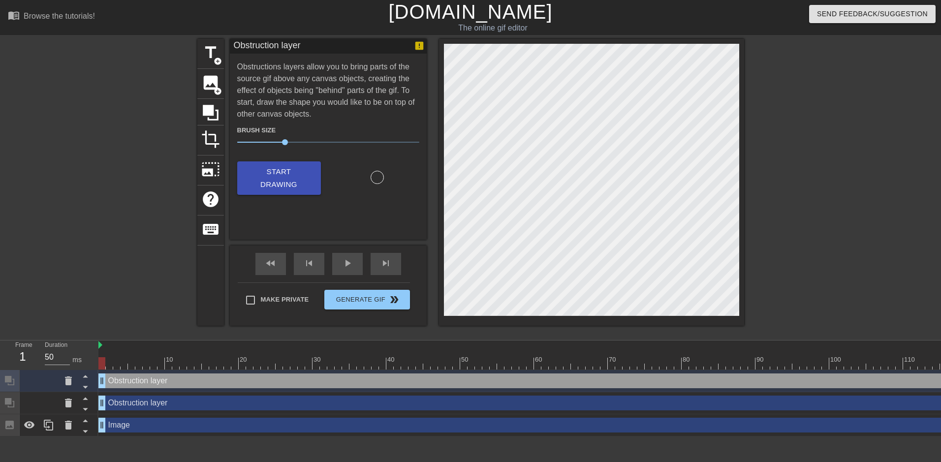
click at [113, 409] on div "Obstruction layer drag_handle drag_handle" at bounding box center [651, 403] width 1107 height 15
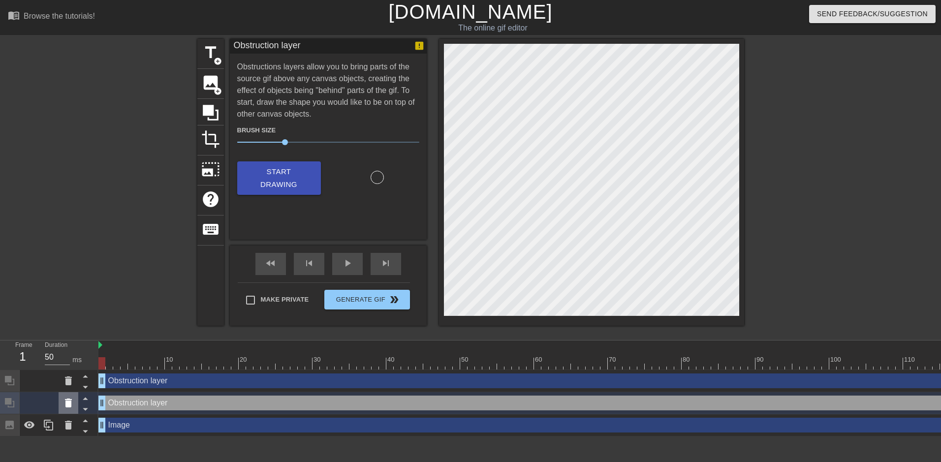
click at [71, 406] on icon at bounding box center [68, 403] width 7 height 9
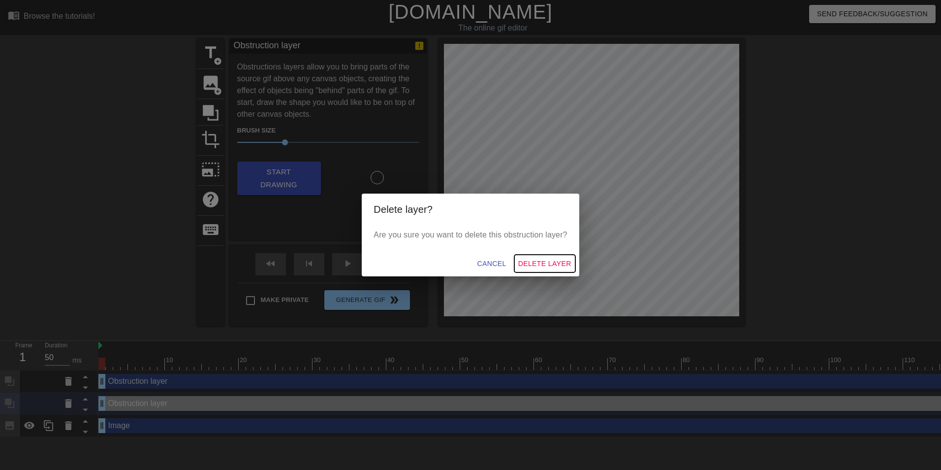
click at [544, 254] on button "Delete Layer" at bounding box center [544, 263] width 61 height 18
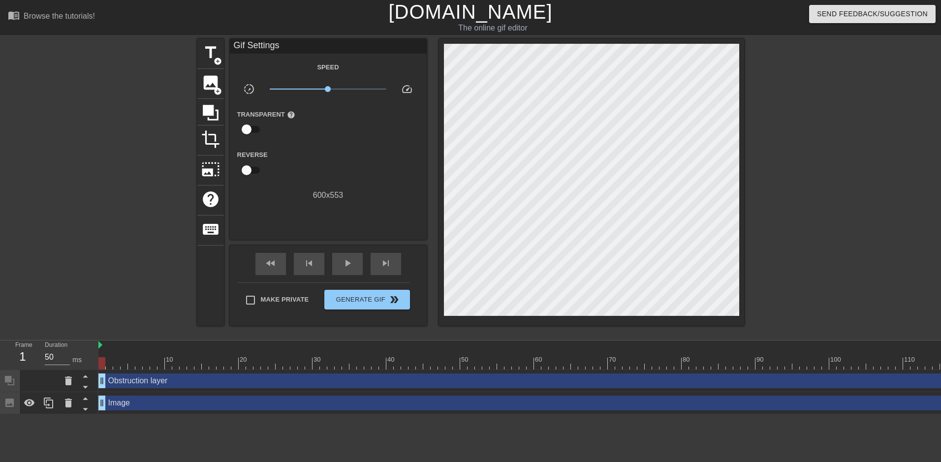
click at [137, 382] on div "Obstruction layer drag_handle drag_handle" at bounding box center [651, 381] width 1107 height 15
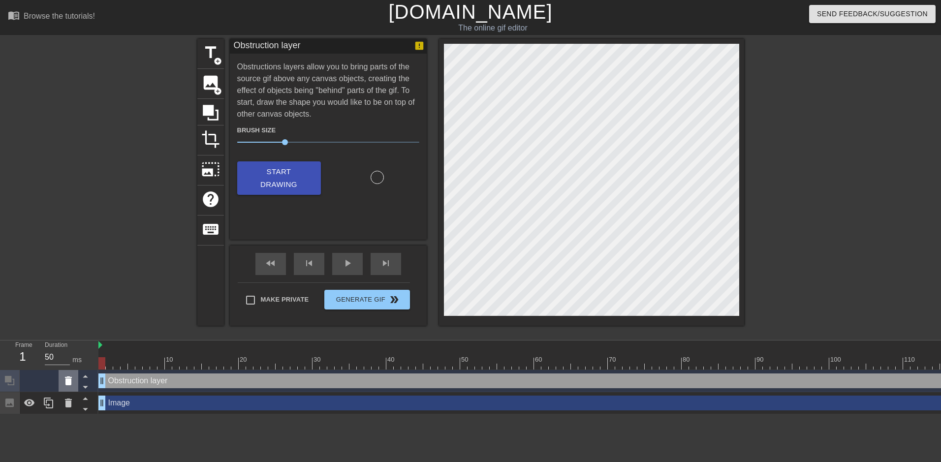
click at [67, 383] on icon at bounding box center [68, 380] width 7 height 9
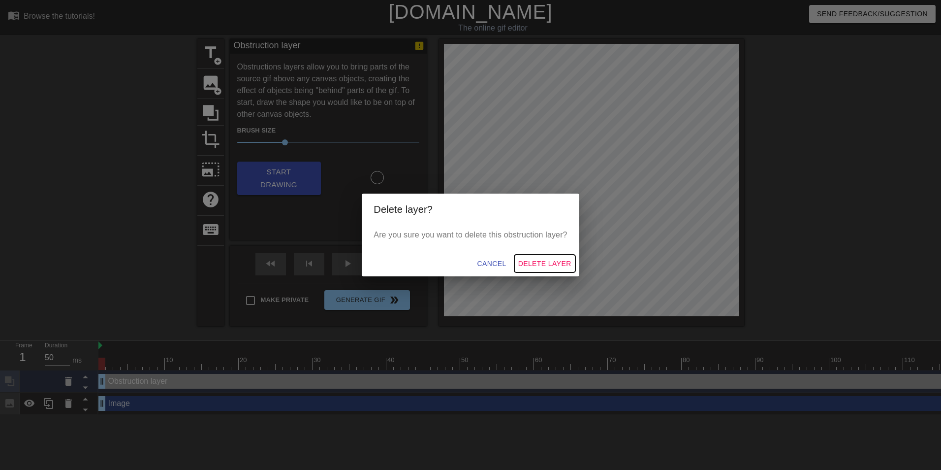
click at [550, 262] on span "Delete Layer" at bounding box center [544, 263] width 53 height 12
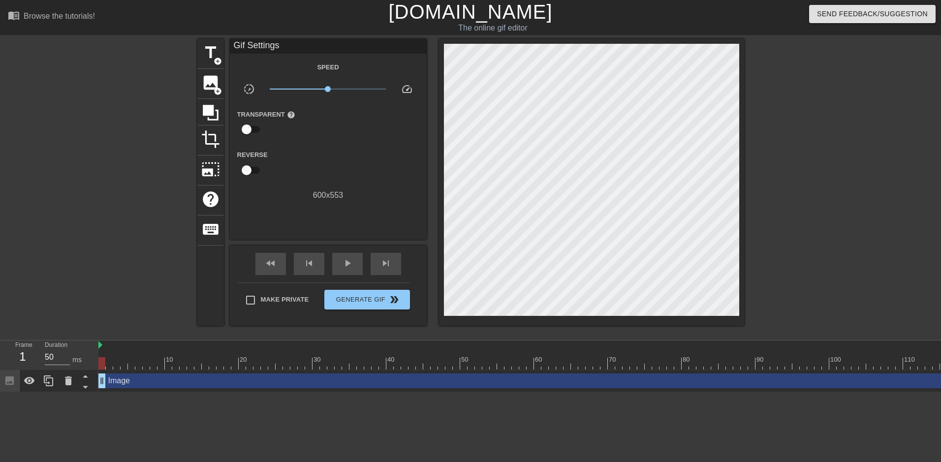
click at [256, 124] on input "checkbox" at bounding box center [247, 129] width 56 height 19
click at [252, 126] on input "checkbox" at bounding box center [256, 129] width 56 height 19
checkbox input "false"
click at [251, 168] on input "checkbox" at bounding box center [247, 170] width 56 height 19
click at [252, 173] on input "checkbox" at bounding box center [256, 170] width 56 height 19
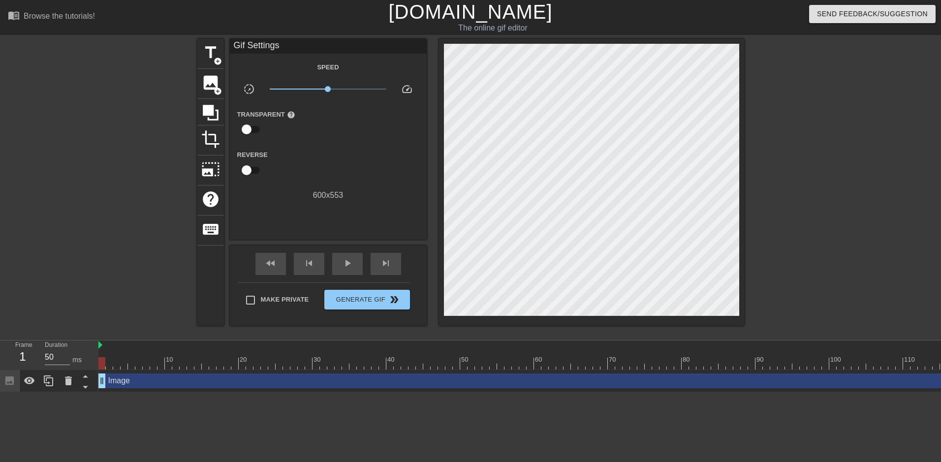
click at [252, 173] on input "checkbox" at bounding box center [247, 170] width 56 height 19
click at [252, 173] on input "checkbox" at bounding box center [256, 170] width 56 height 19
checkbox input "false"
click at [206, 128] on div "crop" at bounding box center [210, 140] width 27 height 30
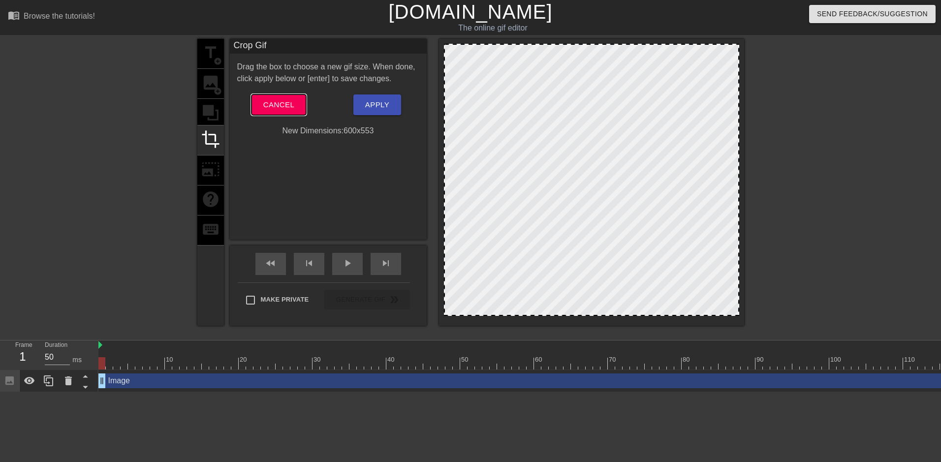
click at [261, 101] on button "Cancel" at bounding box center [278, 104] width 55 height 21
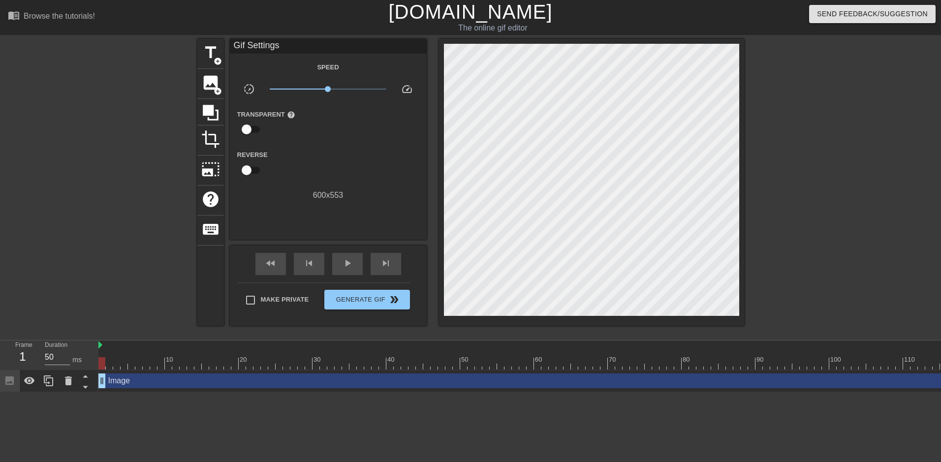
click at [137, 350] on div at bounding box center [651, 346] width 1107 height 10
click at [129, 383] on div "Image drag_handle drag_handle" at bounding box center [651, 381] width 1107 height 15
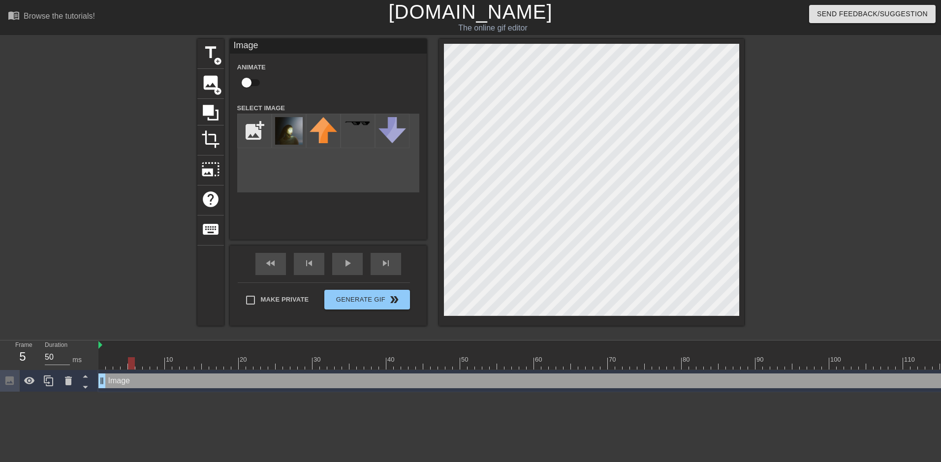
click at [129, 368] on div at bounding box center [651, 363] width 1107 height 12
click at [101, 358] on div at bounding box center [651, 363] width 1107 height 12
click at [103, 349] on div at bounding box center [651, 346] width 1107 height 10
click at [71, 350] on div "Duration 50 ms" at bounding box center [67, 355] width 44 height 29
click at [26, 380] on icon at bounding box center [29, 380] width 11 height 7
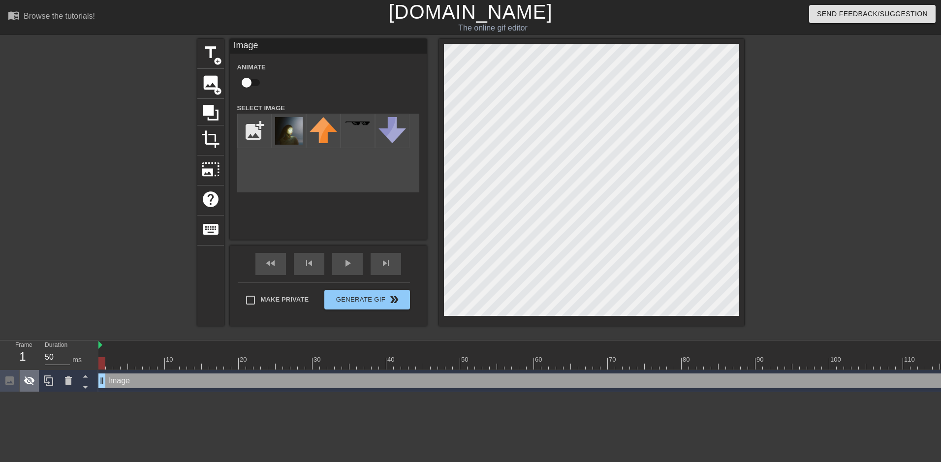
click at [26, 380] on icon at bounding box center [29, 380] width 11 height 9
click at [26, 380] on icon at bounding box center [29, 380] width 11 height 7
click at [35, 382] on div at bounding box center [30, 381] width 20 height 22
click at [88, 390] on icon at bounding box center [85, 387] width 12 height 12
click at [89, 378] on icon at bounding box center [85, 376] width 12 height 12
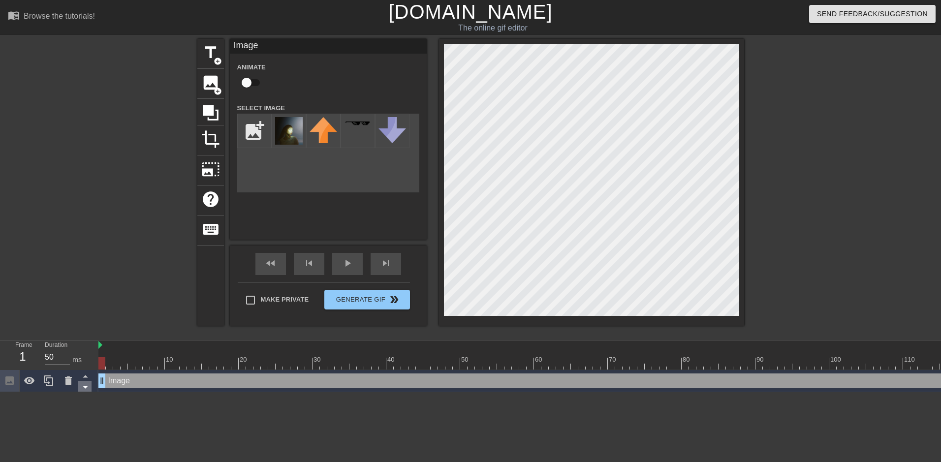
click at [89, 386] on icon at bounding box center [85, 387] width 12 height 12
click at [29, 378] on icon at bounding box center [29, 380] width 11 height 7
click at [29, 378] on icon at bounding box center [29, 380] width 11 height 9
click at [29, 378] on icon at bounding box center [29, 380] width 11 height 7
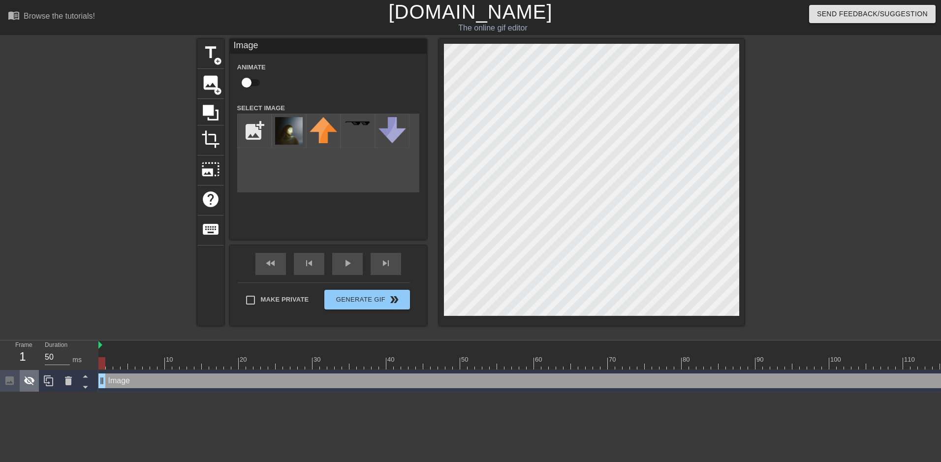
click at [29, 378] on icon at bounding box center [29, 380] width 11 height 9
click at [29, 378] on icon at bounding box center [29, 380] width 11 height 7
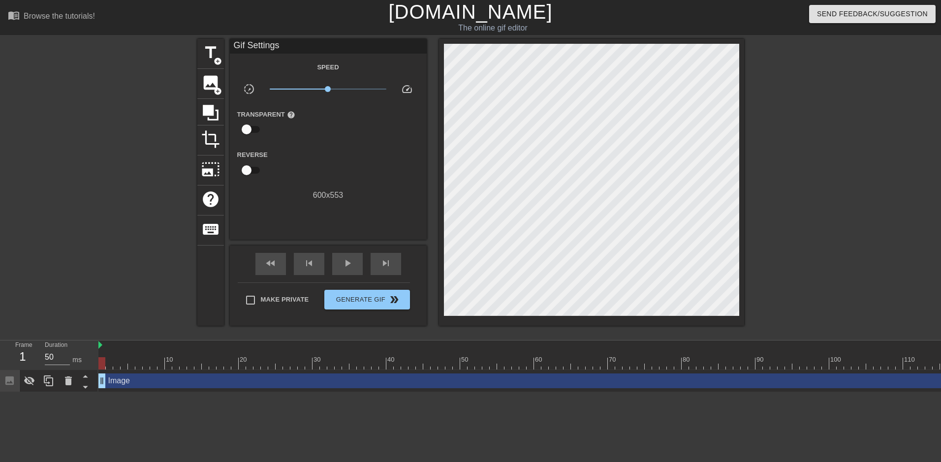
click at [118, 384] on div "Image drag_handle drag_handle" at bounding box center [651, 381] width 1107 height 15
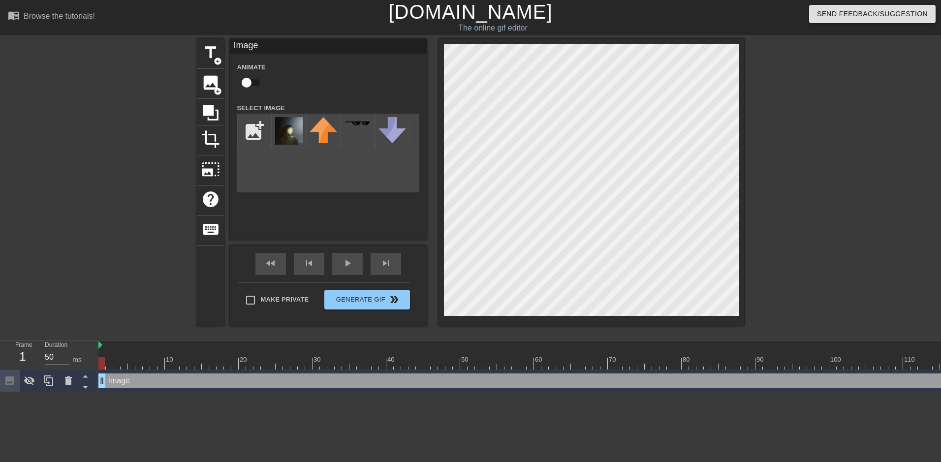
click at [100, 362] on div at bounding box center [101, 363] width 7 height 12
click at [104, 353] on div at bounding box center [101, 356] width 7 height 12
click at [102, 345] on div at bounding box center [651, 346] width 1107 height 10
click at [104, 346] on div at bounding box center [651, 346] width 1107 height 10
click at [85, 353] on div "Duration 50 ms" at bounding box center [67, 355] width 44 height 29
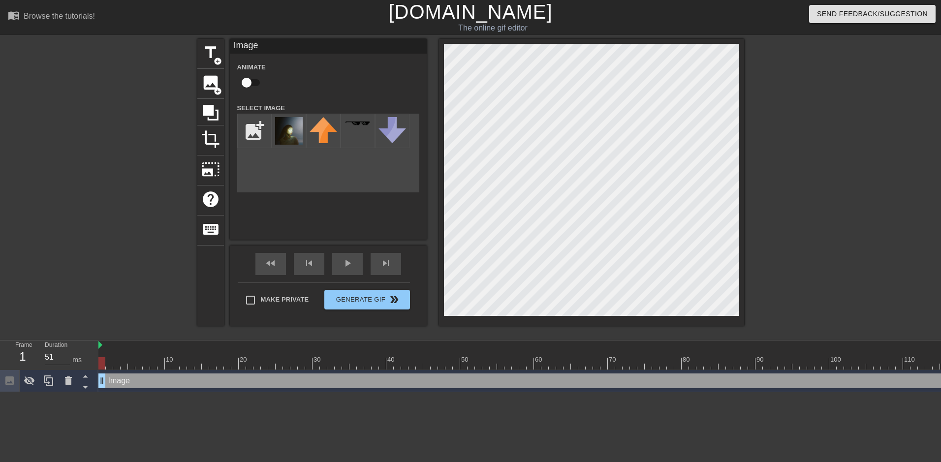
click at [66, 354] on input "51" at bounding box center [57, 357] width 25 height 16
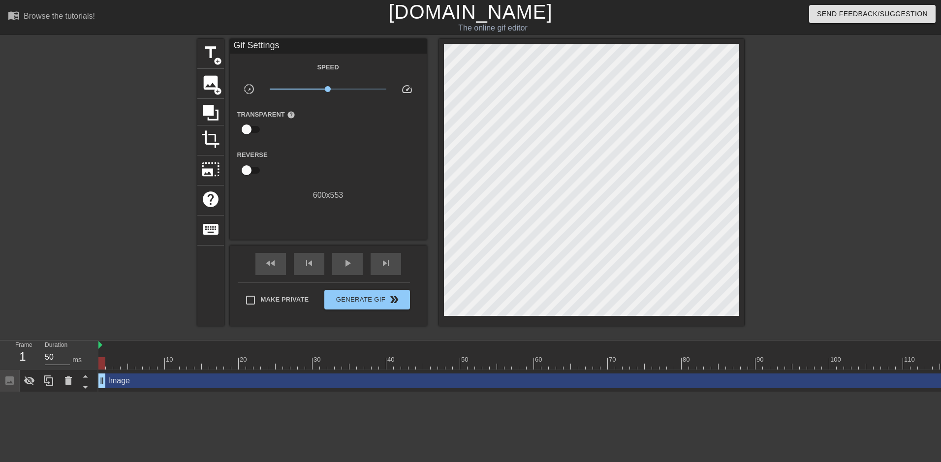
click at [178, 362] on div at bounding box center [651, 363] width 1107 height 12
type input "51"
drag, startPoint x: 178, startPoint y: 362, endPoint x: 83, endPoint y: 362, distance: 95.0
click at [83, 362] on div "Frame 1 Duration 51 ms 10 20 30 40 50 60 70 80 90 100 110 120 130 140 150 Image…" at bounding box center [470, 367] width 941 height 52
click at [33, 379] on icon at bounding box center [29, 380] width 11 height 9
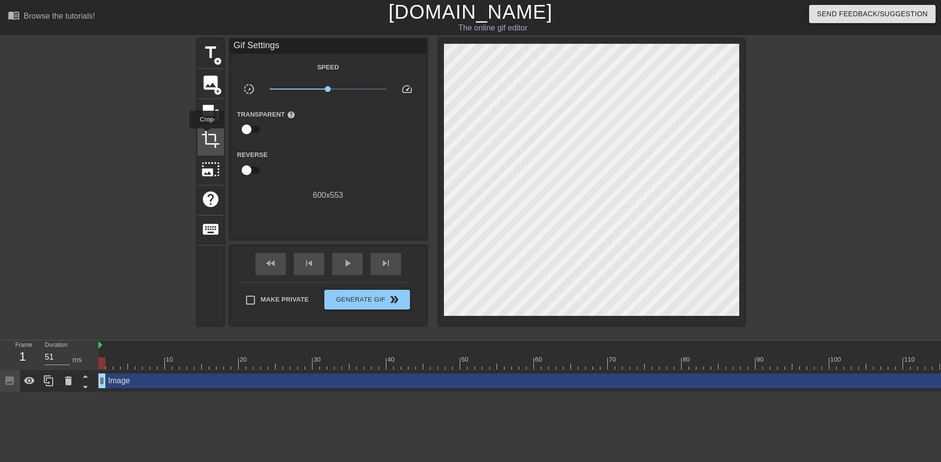
click at [209, 135] on span "crop" at bounding box center [210, 139] width 19 height 19
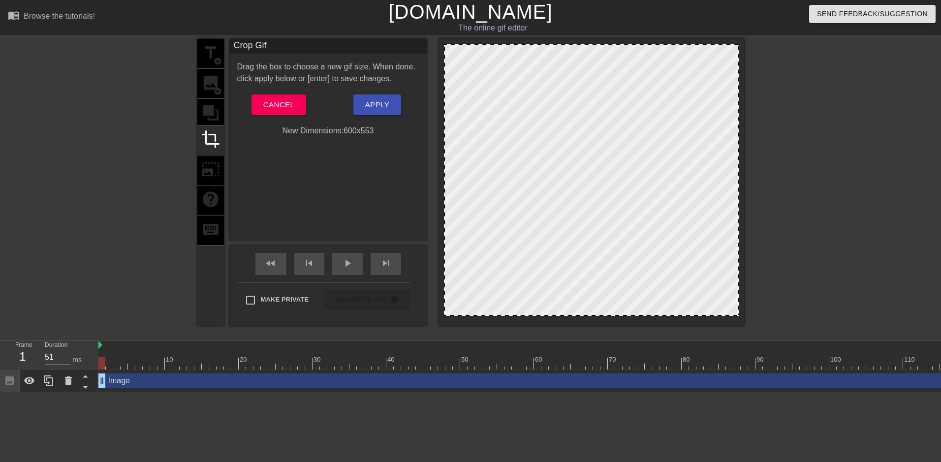
drag, startPoint x: 445, startPoint y: 44, endPoint x: 405, endPoint y: -2, distance: 61.4
click at [405, 0] on html "menu_book Browse the tutorials! Gifntext.com The online gif editor Send Feedbac…" at bounding box center [470, 196] width 941 height 392
click at [284, 193] on div "Crop Gif Drag the box to choose a new gif size. When done, click apply below or…" at bounding box center [328, 139] width 197 height 201
click at [208, 140] on span "crop" at bounding box center [210, 139] width 19 height 19
